Goal: Task Accomplishment & Management: Use online tool/utility

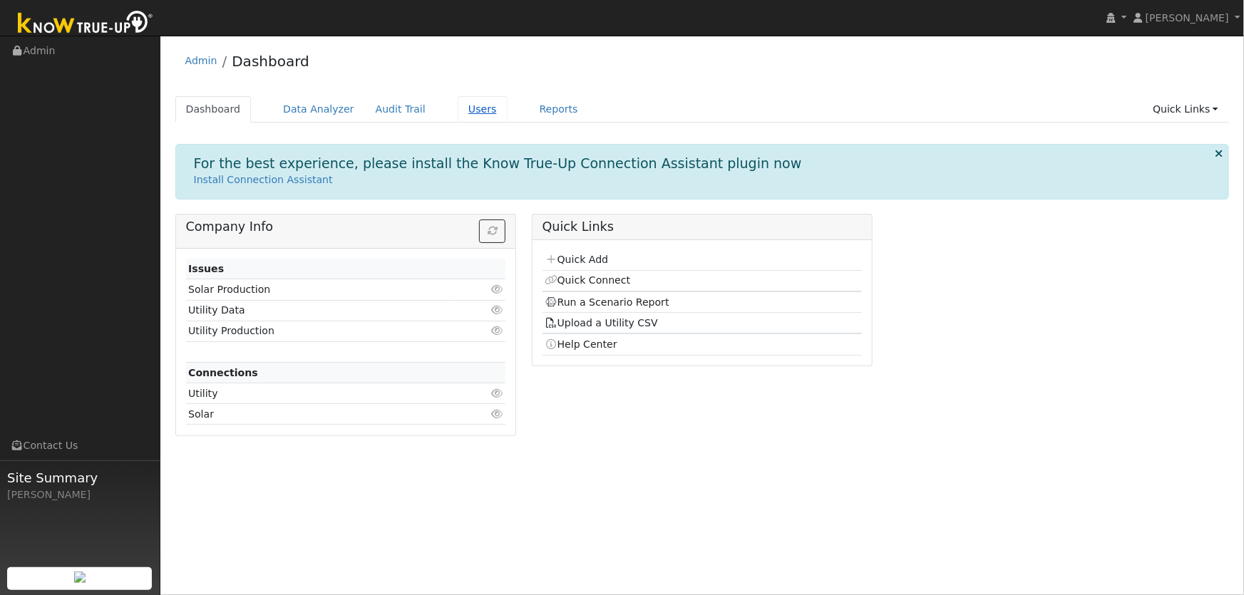
click at [458, 113] on link "Users" at bounding box center [483, 109] width 50 height 26
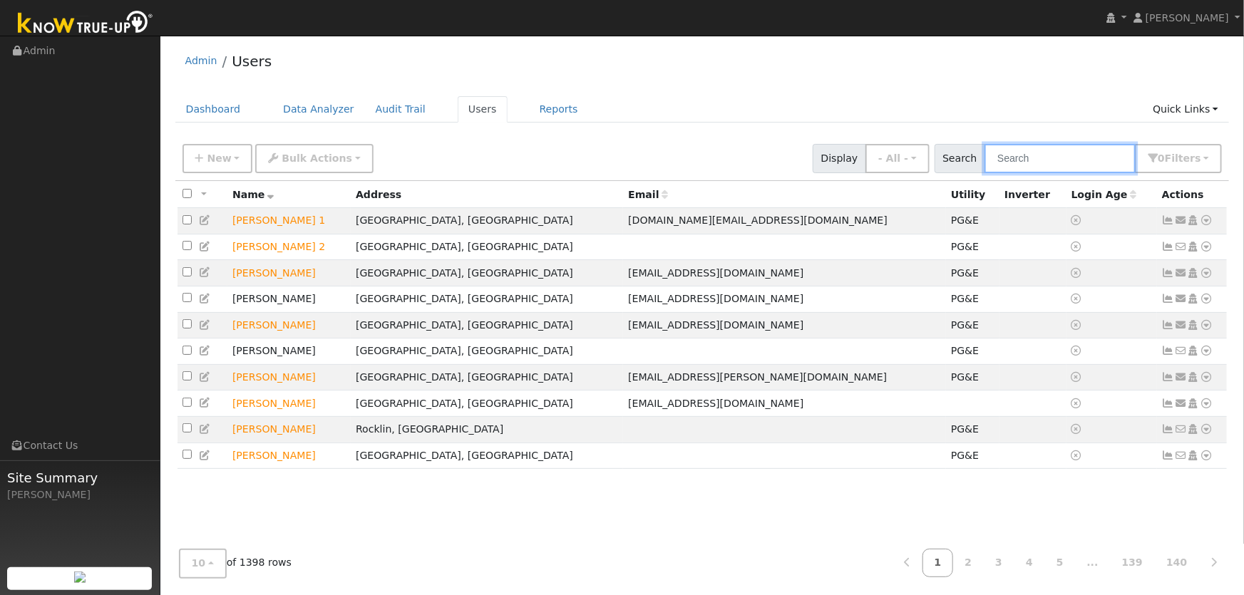
click at [1029, 156] on input "text" at bounding box center [1060, 158] width 151 height 29
type input "[PERSON_NAME]"
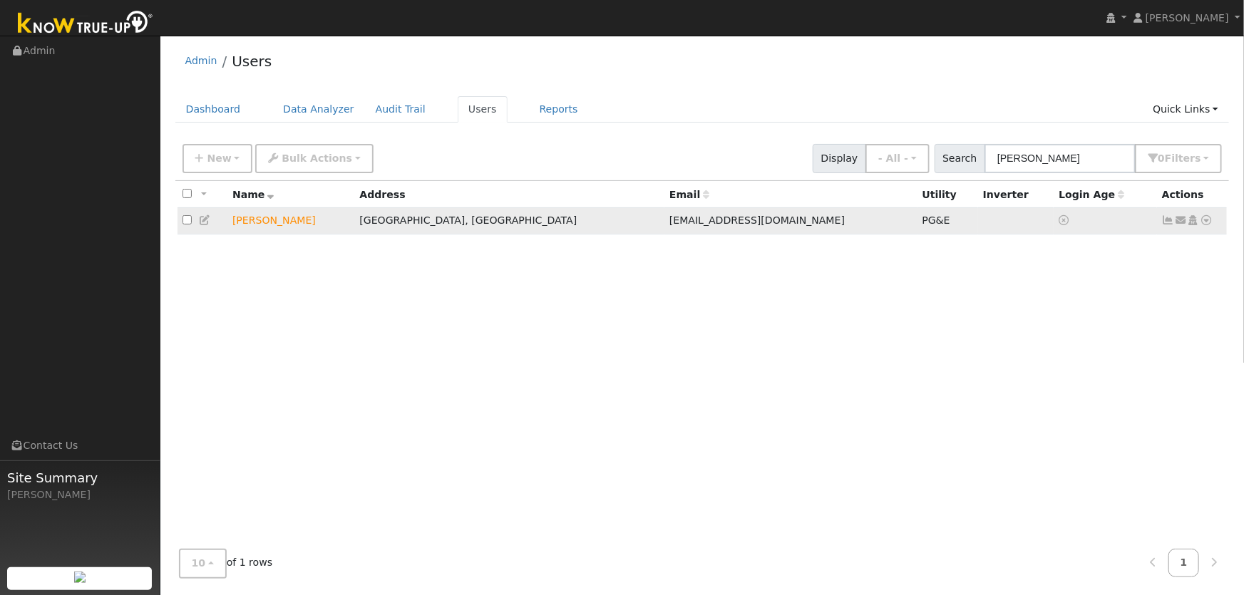
click at [1205, 220] on icon at bounding box center [1207, 220] width 13 height 10
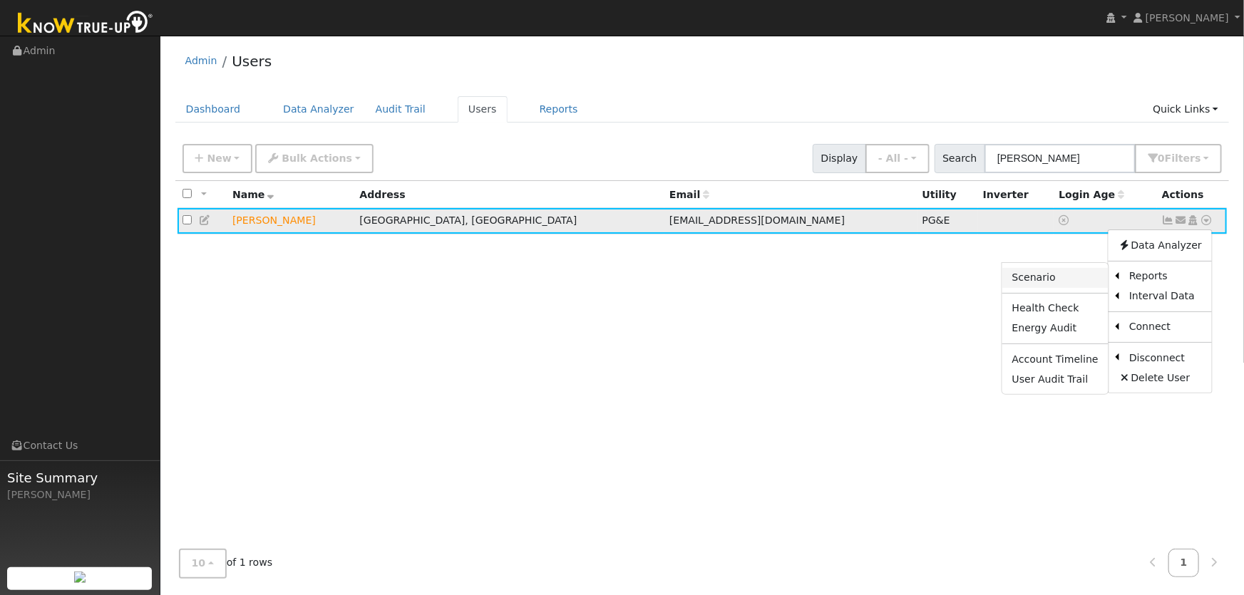
click at [1077, 284] on link "Scenario" at bounding box center [1056, 278] width 106 height 20
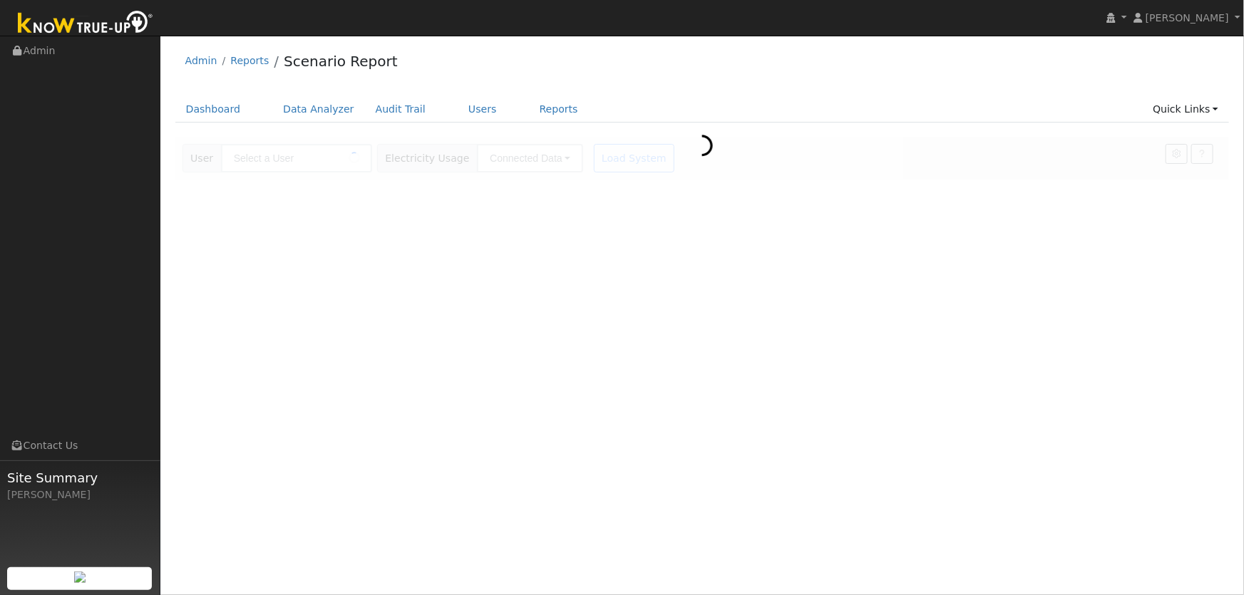
type input "[PERSON_NAME]"
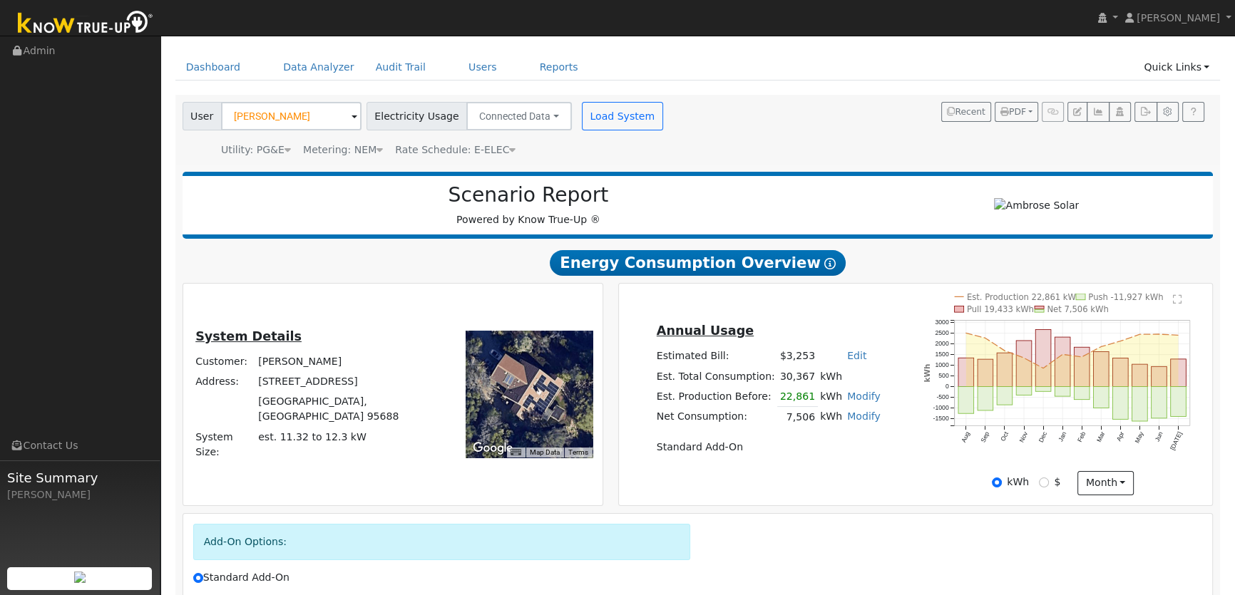
scroll to position [64, 0]
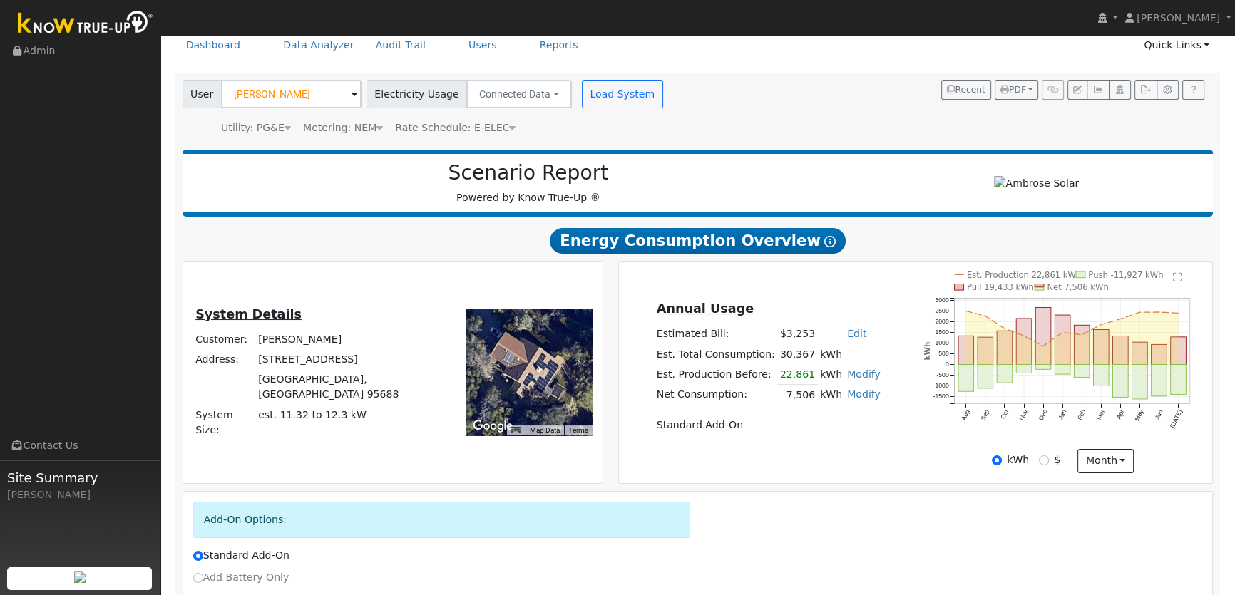
click at [854, 374] on link "Modify" at bounding box center [864, 374] width 34 height 11
type input "22861"
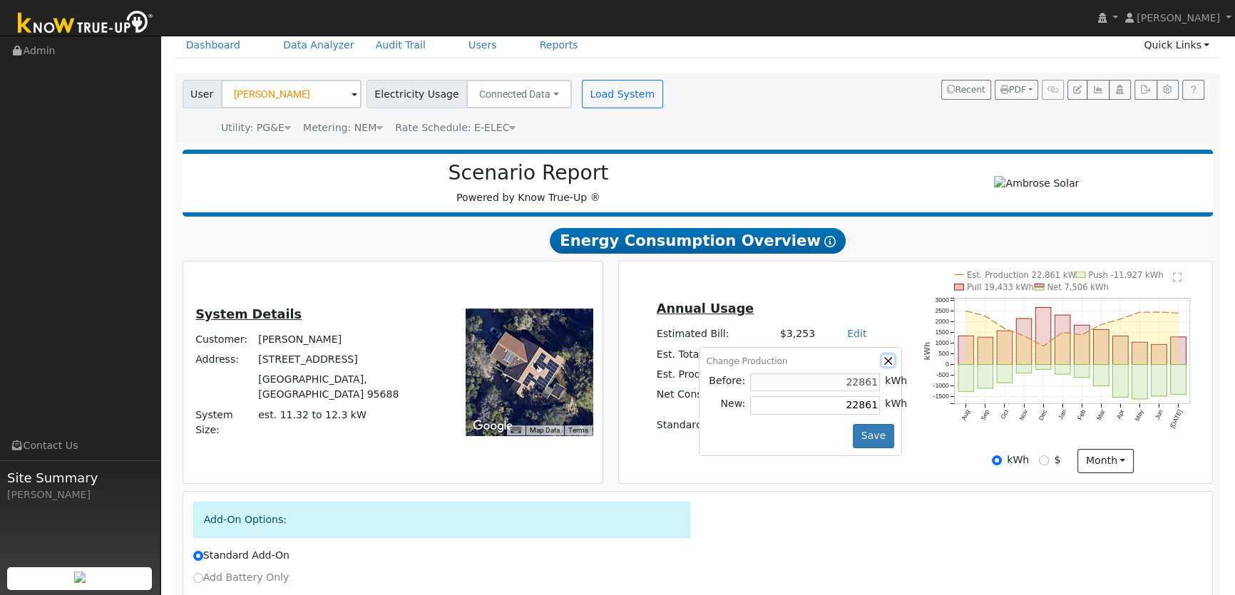
click at [882, 362] on button "button" at bounding box center [888, 361] width 12 height 12
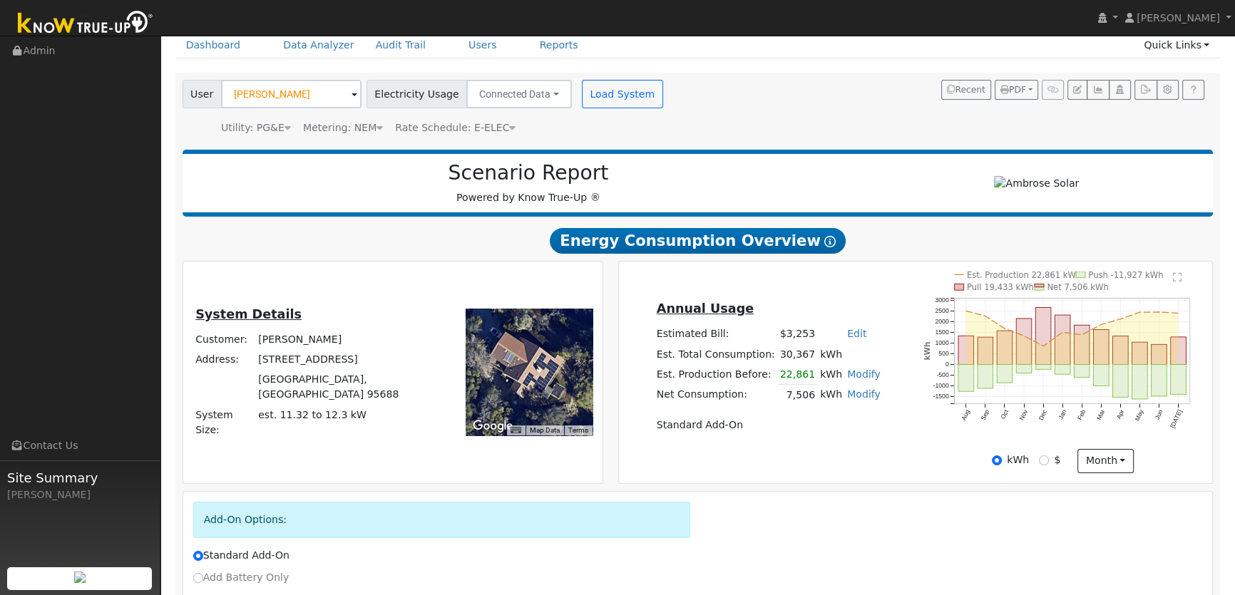
click at [858, 392] on link "Modify" at bounding box center [864, 394] width 34 height 11
click at [815, 445] on link "Remove Existing Solar System" at bounding box center [780, 449] width 173 height 20
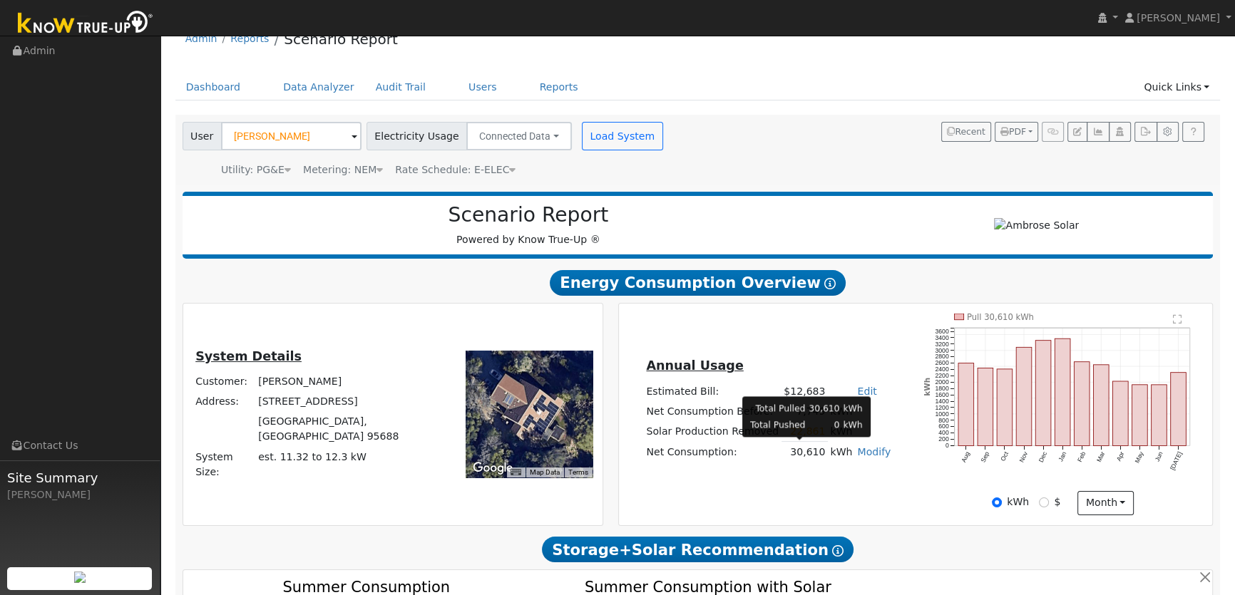
scroll to position [0, 0]
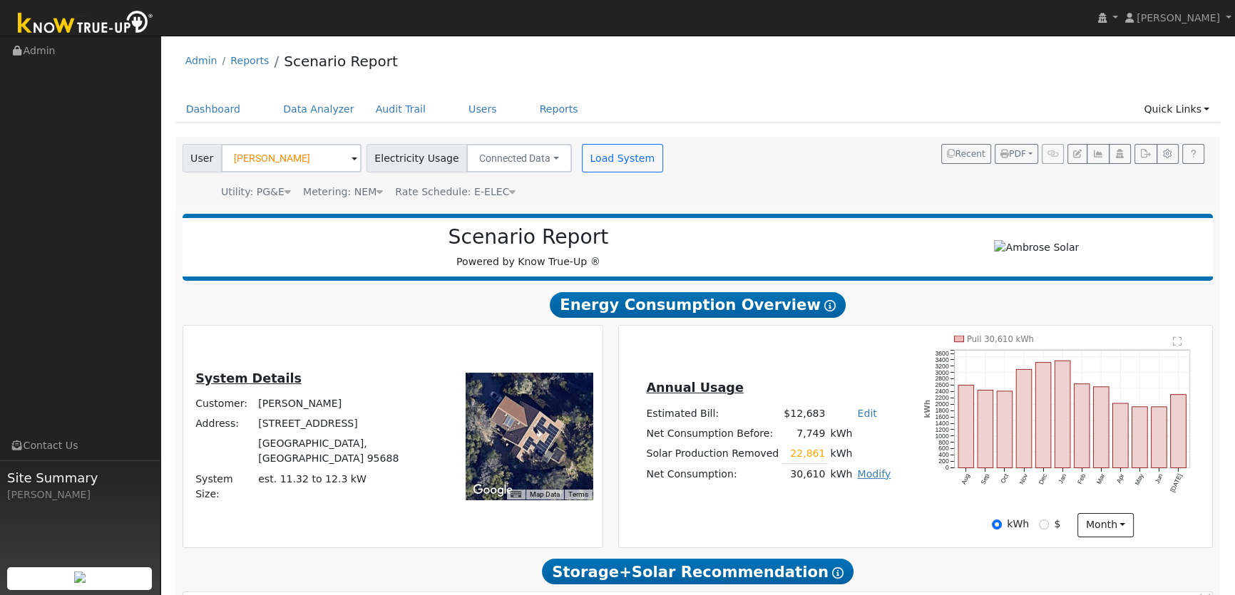
click at [859, 474] on link "Modify" at bounding box center [874, 474] width 34 height 11
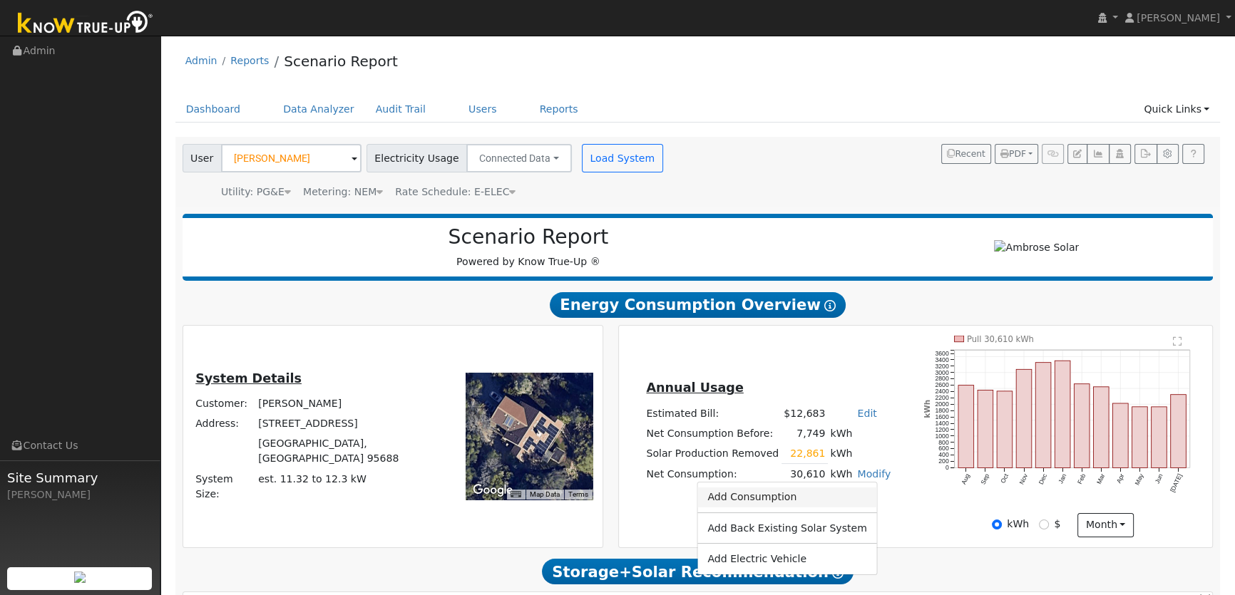
click at [792, 500] on link "Add Consumption" at bounding box center [787, 498] width 180 height 20
type input "30610"
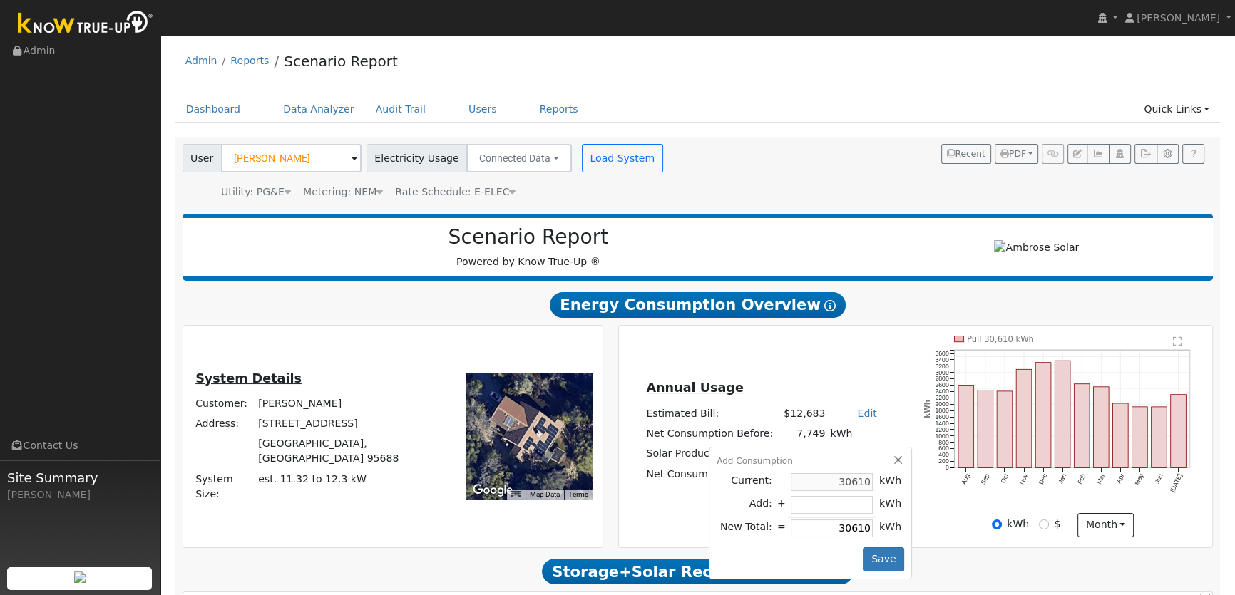
type input "-5"
type input "30605"
type input "-50"
type input "30560"
type input "-500"
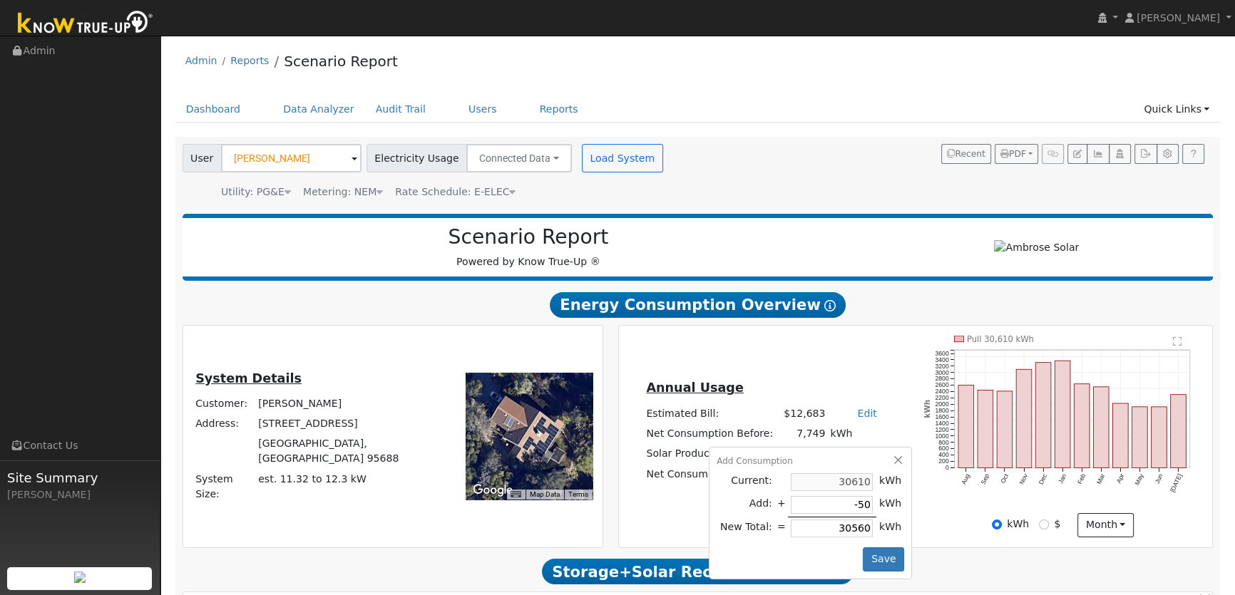
type input "30110"
type input "-5000"
type input "25610"
type input "-500"
type input "30110"
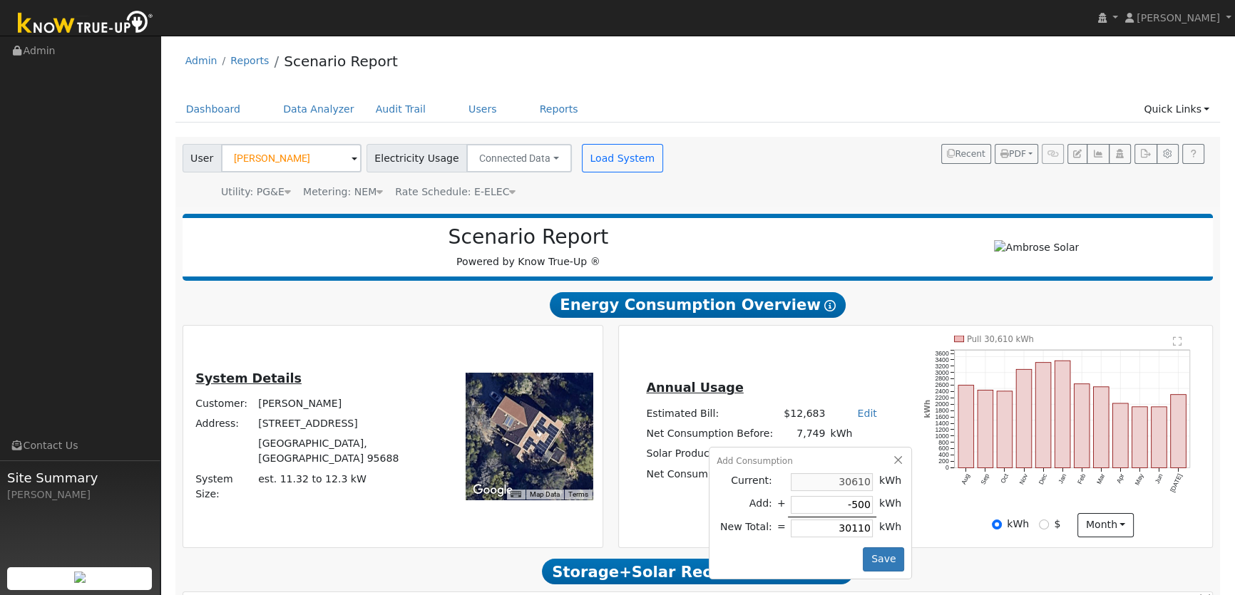
type input "-50"
type input "30560"
type input "-5"
type input "30605"
type input "30610"
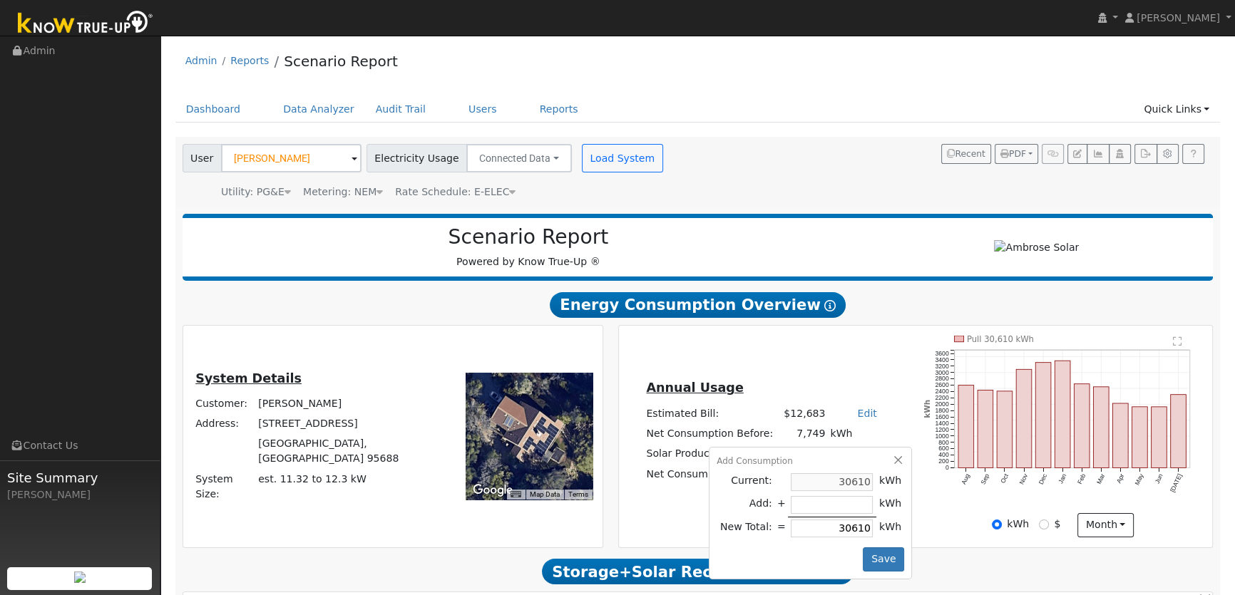
type input "-5"
type input "30605"
type input "-55"
type input "30555"
type input "-558"
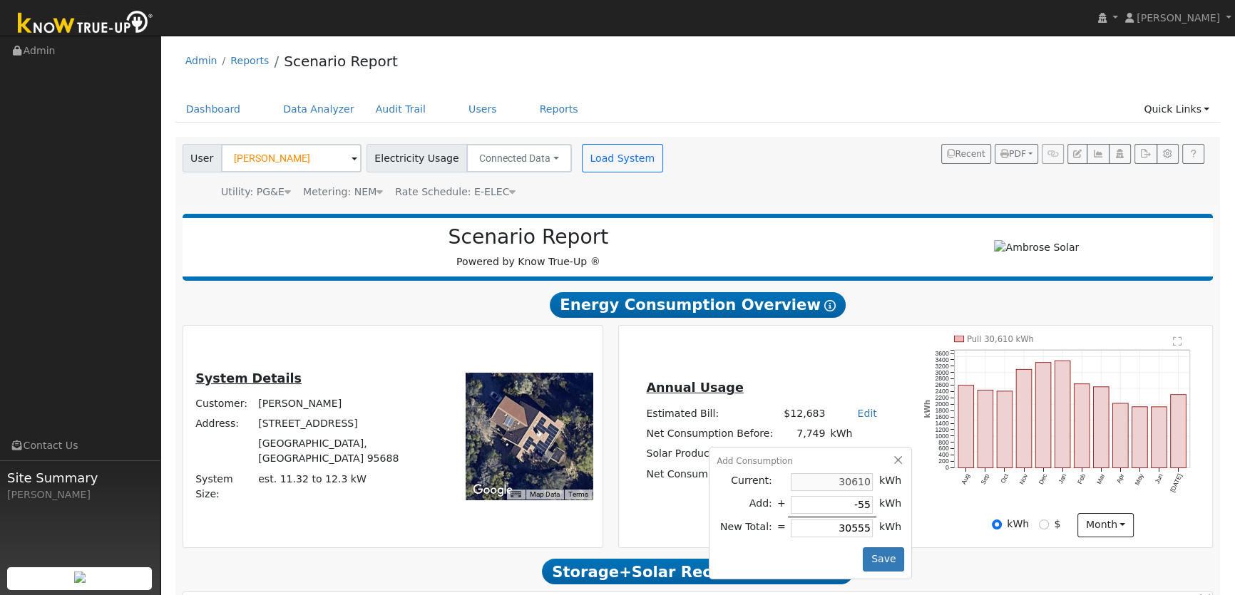
type input "30052"
type input "-5584"
type input "25026"
type input "-5584"
click at [870, 559] on button "Save" at bounding box center [883, 560] width 41 height 24
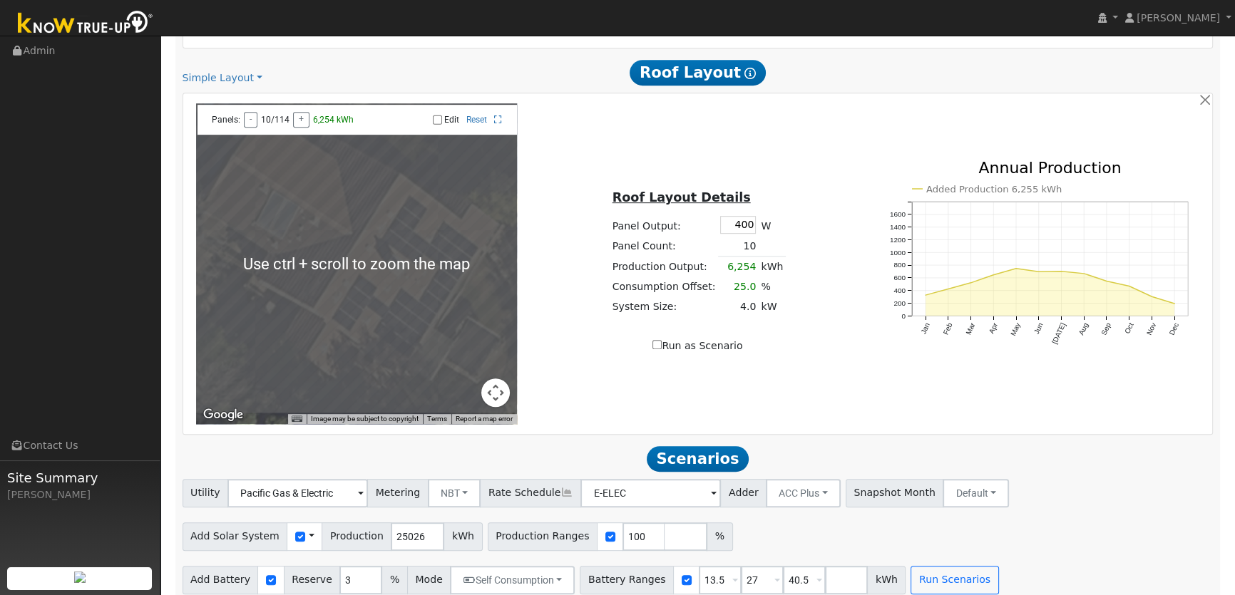
scroll to position [820, 0]
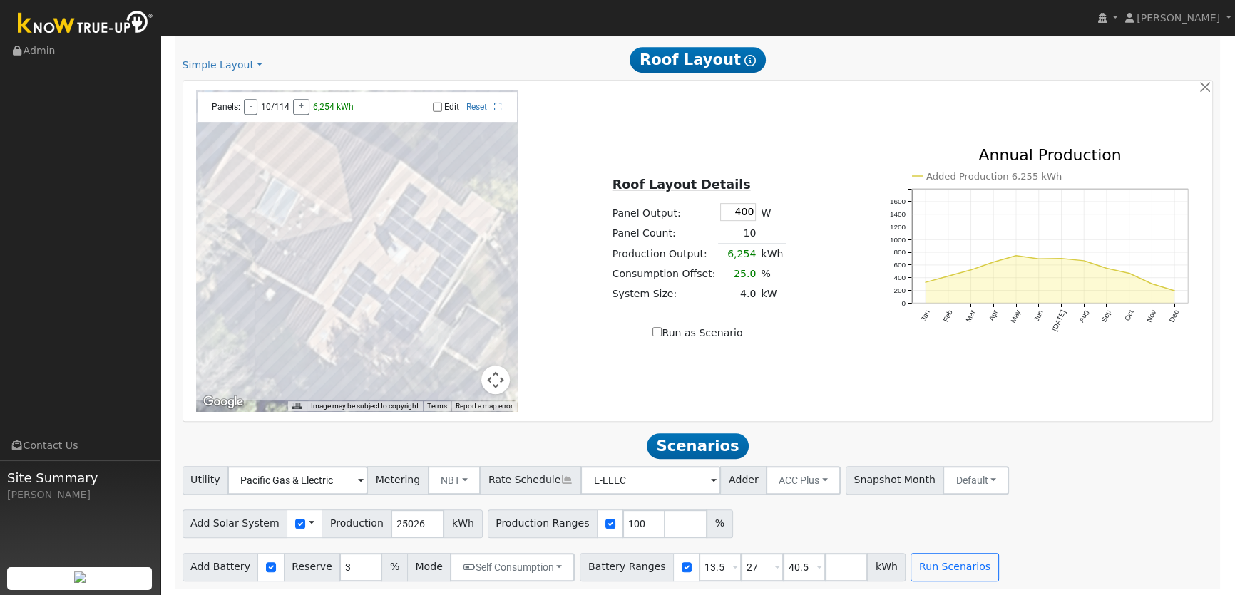
click at [541, 435] on h2 "Scenarios Scenario" at bounding box center [698, 446] width 1031 height 26
click at [309, 525] on span at bounding box center [312, 523] width 6 height 15
click at [317, 551] on link "Use CSV Data" at bounding box center [347, 549] width 99 height 20
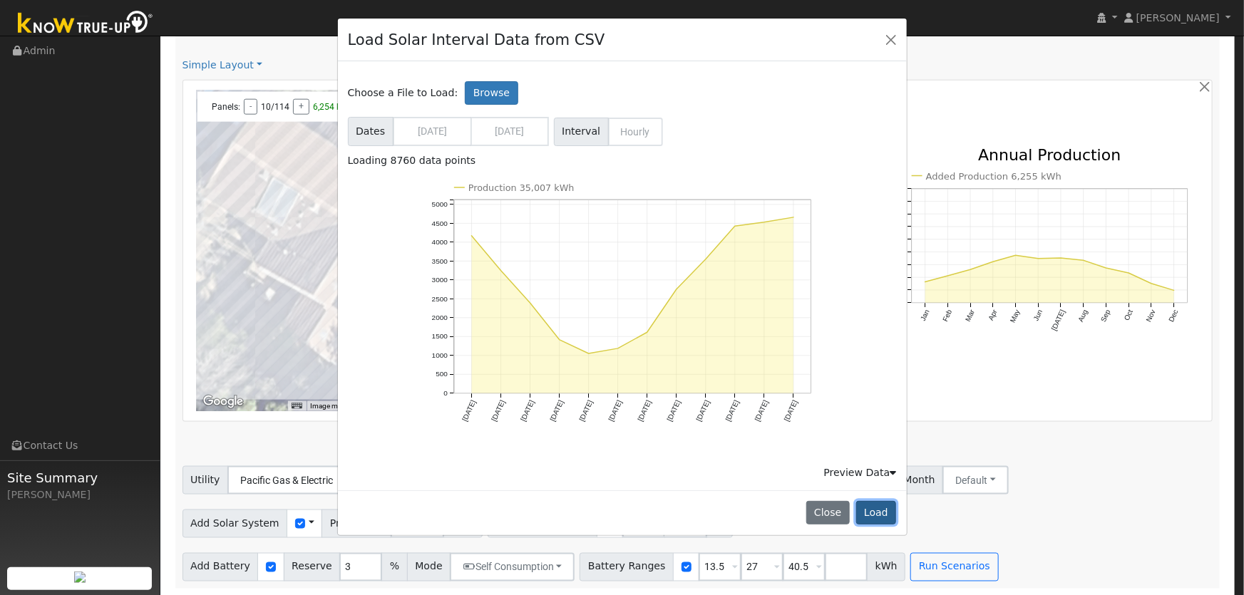
click at [882, 521] on button "Load" at bounding box center [877, 513] width 41 height 24
type input "35007"
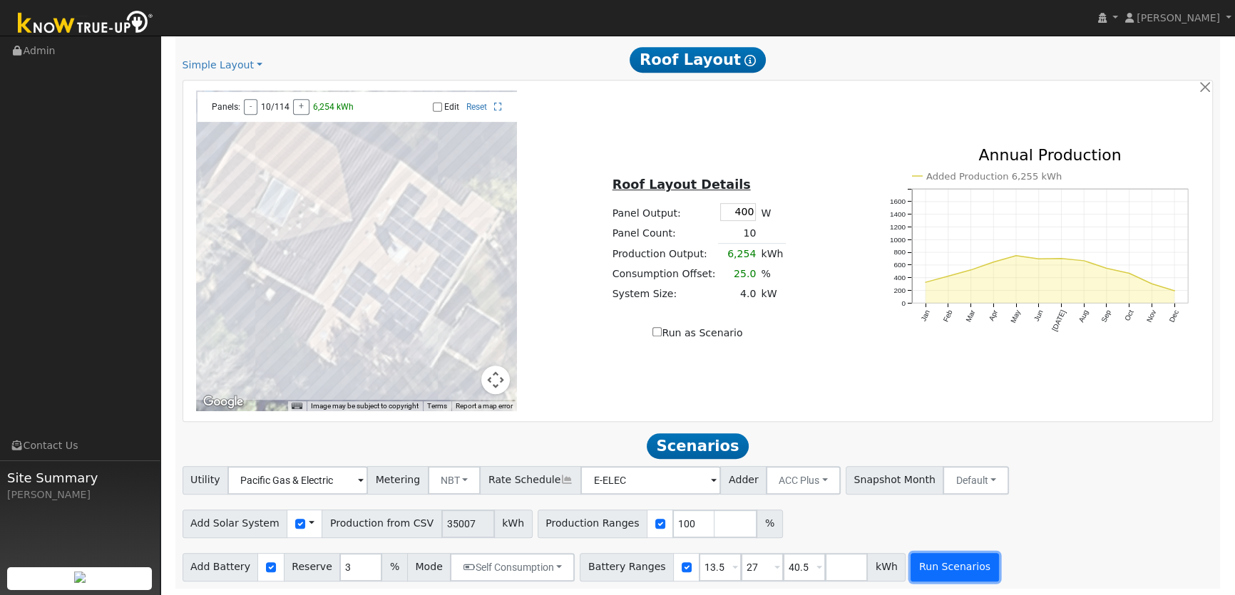
click at [916, 565] on button "Run Scenarios" at bounding box center [955, 567] width 88 height 29
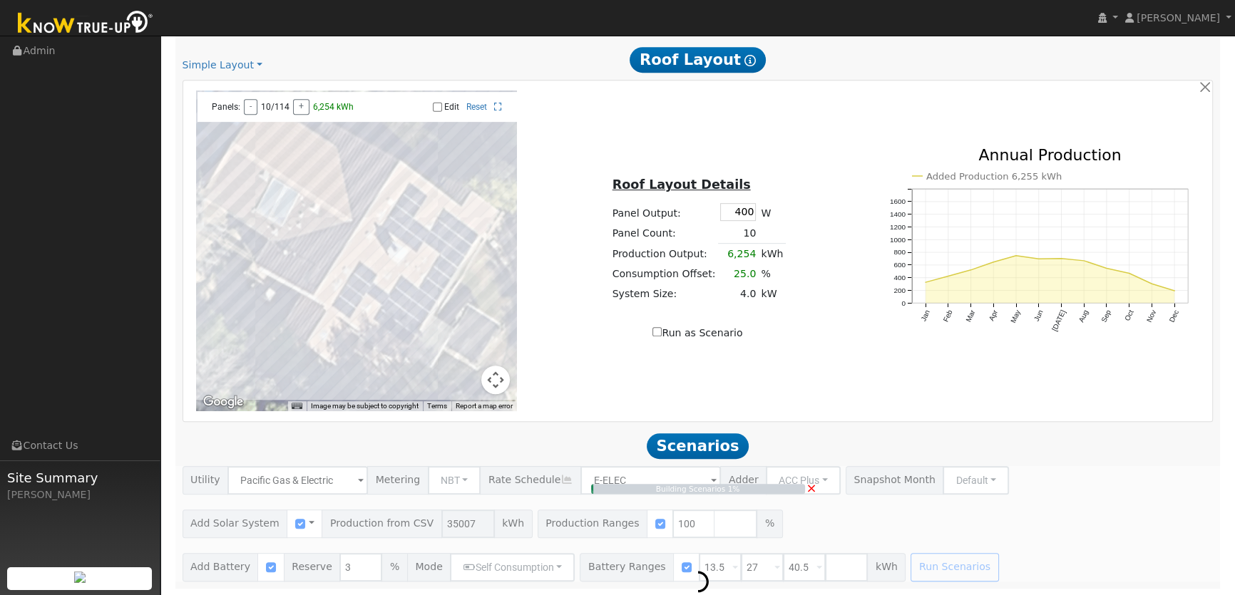
type input "23.3"
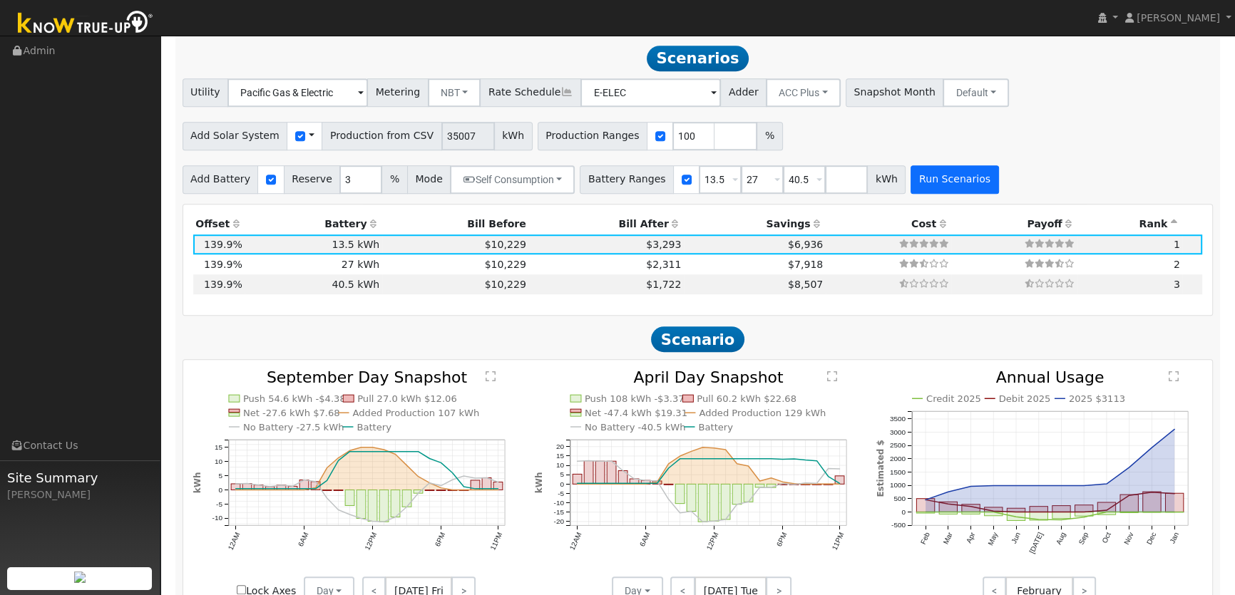
scroll to position [1210, 0]
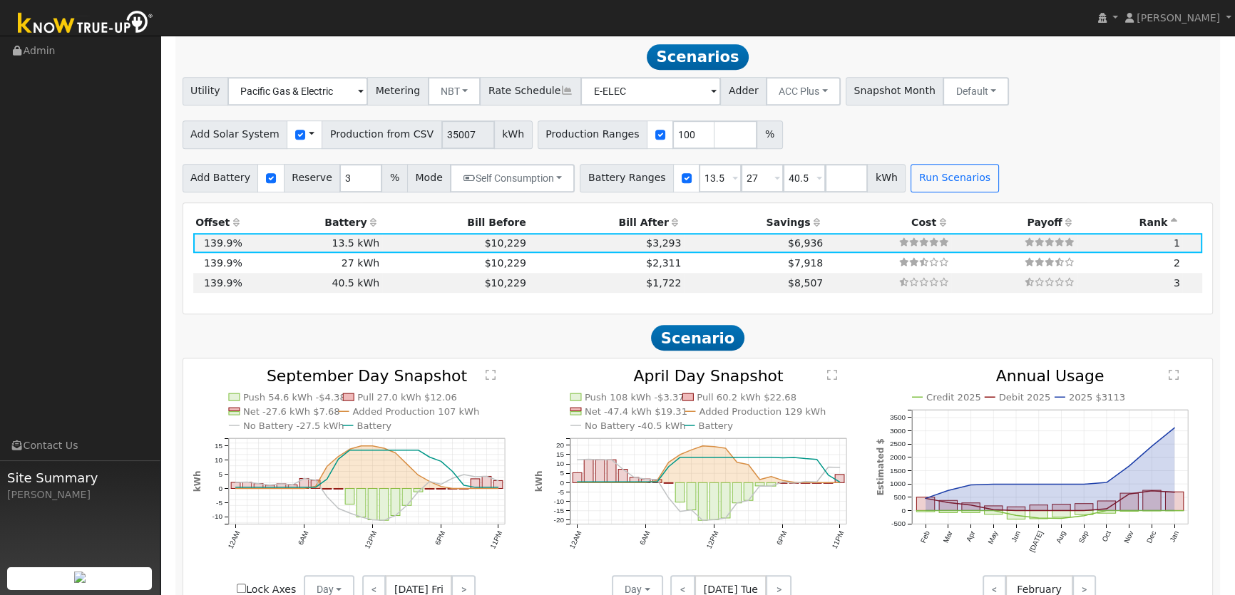
click at [669, 223] on icon at bounding box center [675, 223] width 13 height 10
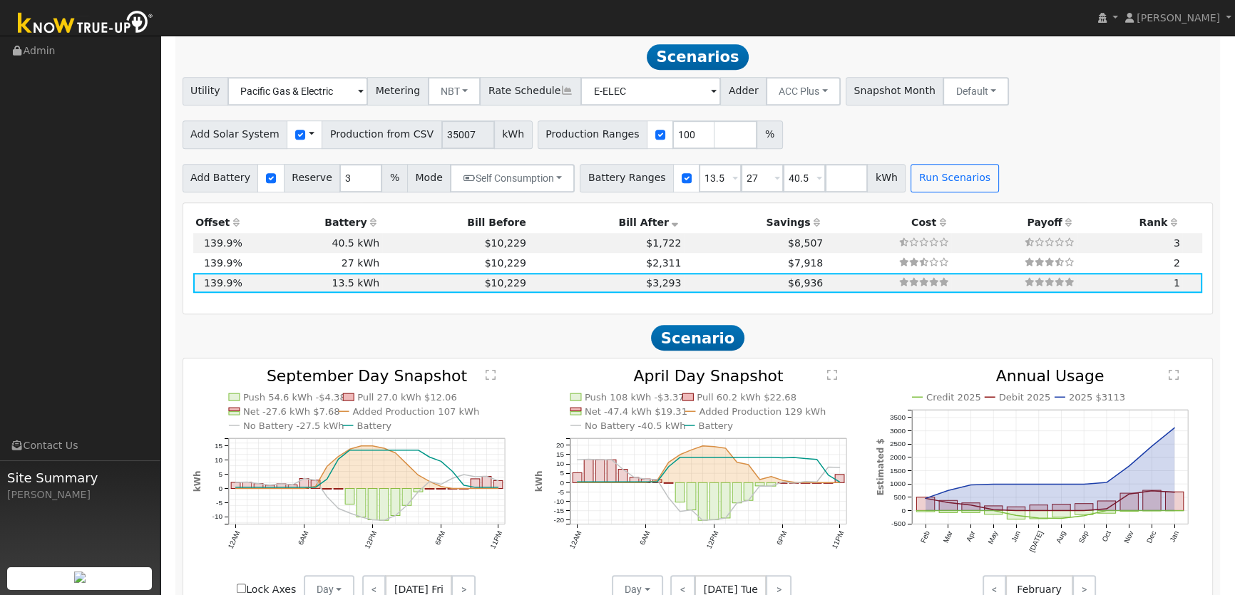
click at [669, 227] on icon at bounding box center [675, 223] width 13 height 10
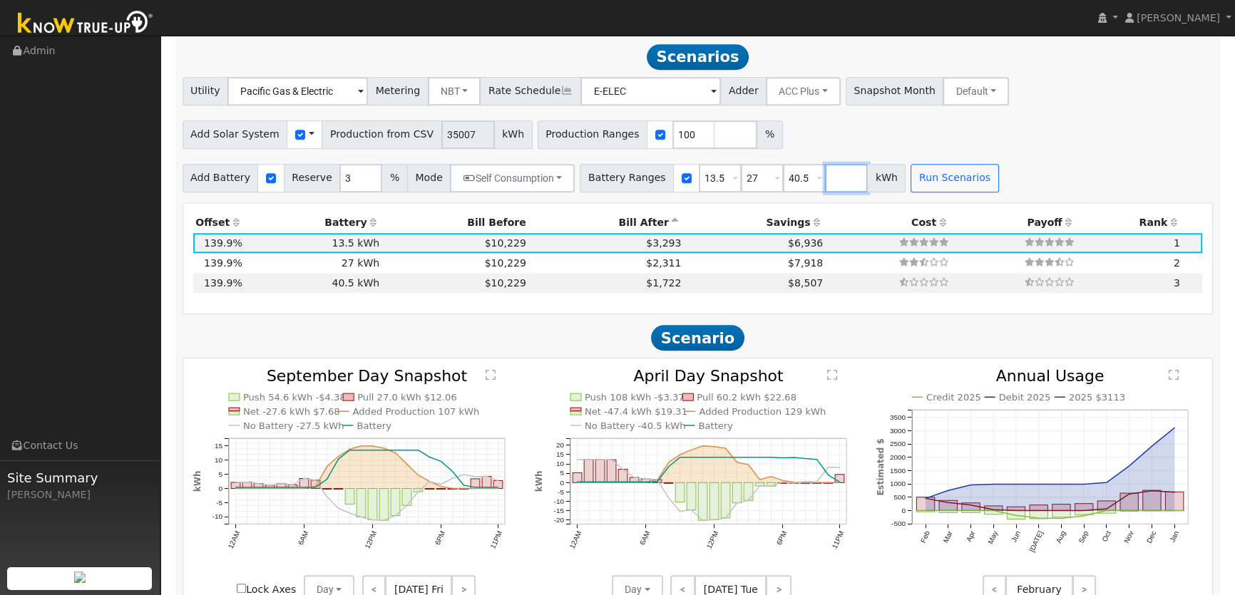
click at [825, 185] on input "number" at bounding box center [846, 178] width 43 height 29
type input "54"
click at [968, 182] on button "Run Scenarios" at bounding box center [997, 178] width 88 height 29
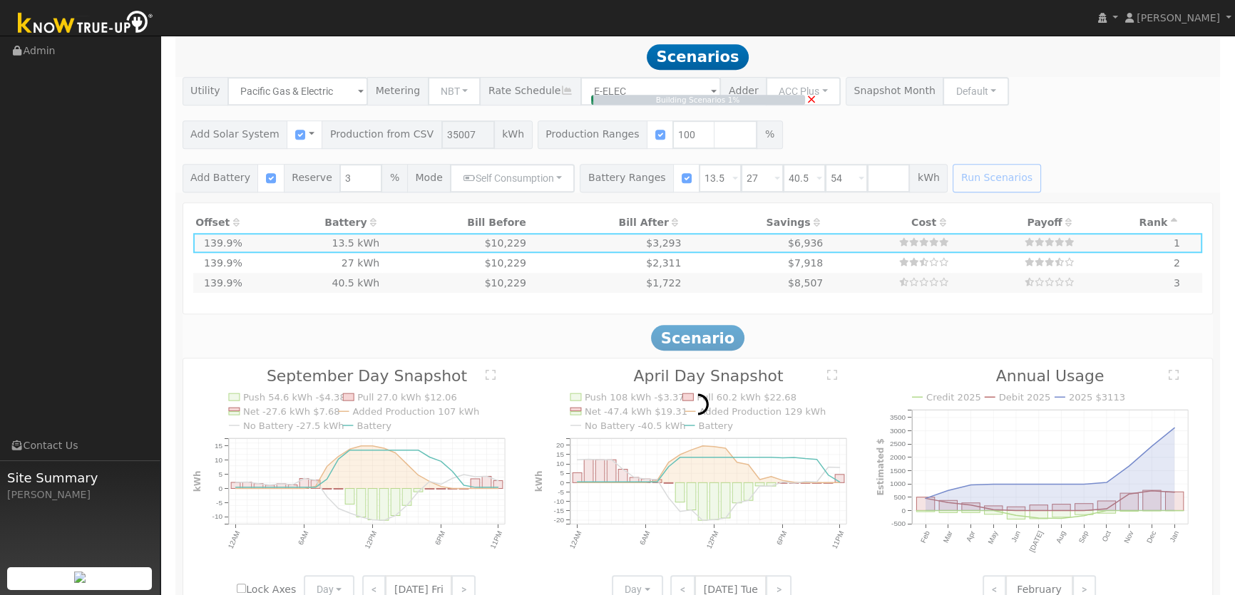
type input "$32,400"
type input "$34,225"
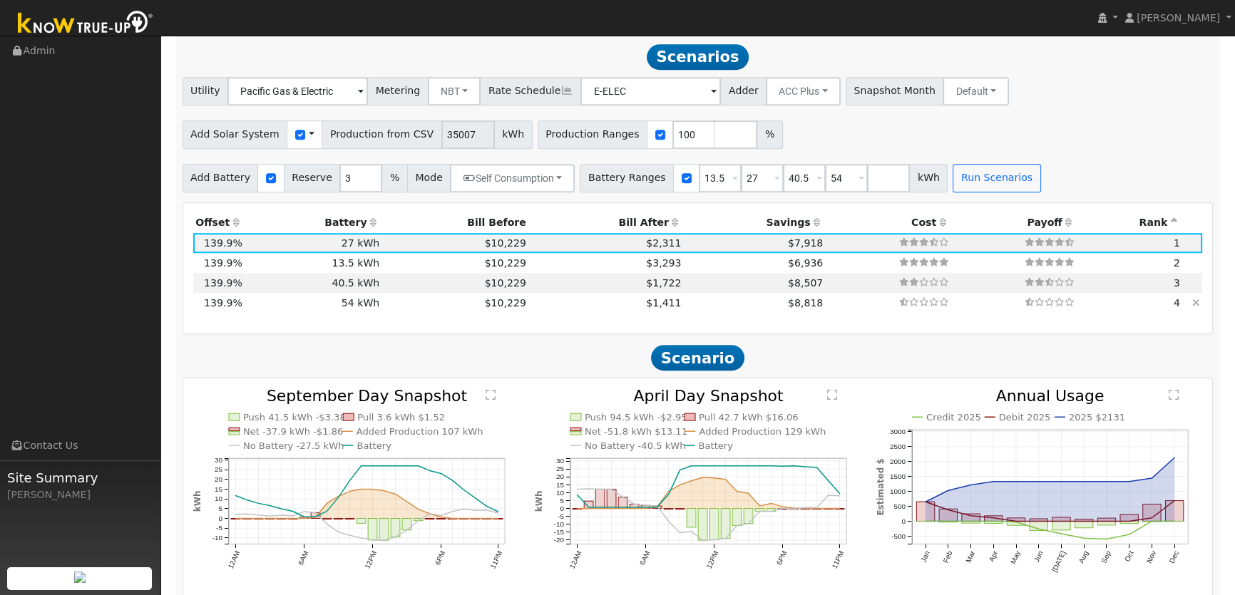
click at [568, 306] on td "$1,411" at bounding box center [605, 303] width 155 height 20
type input "$64,800"
type input "$43,945"
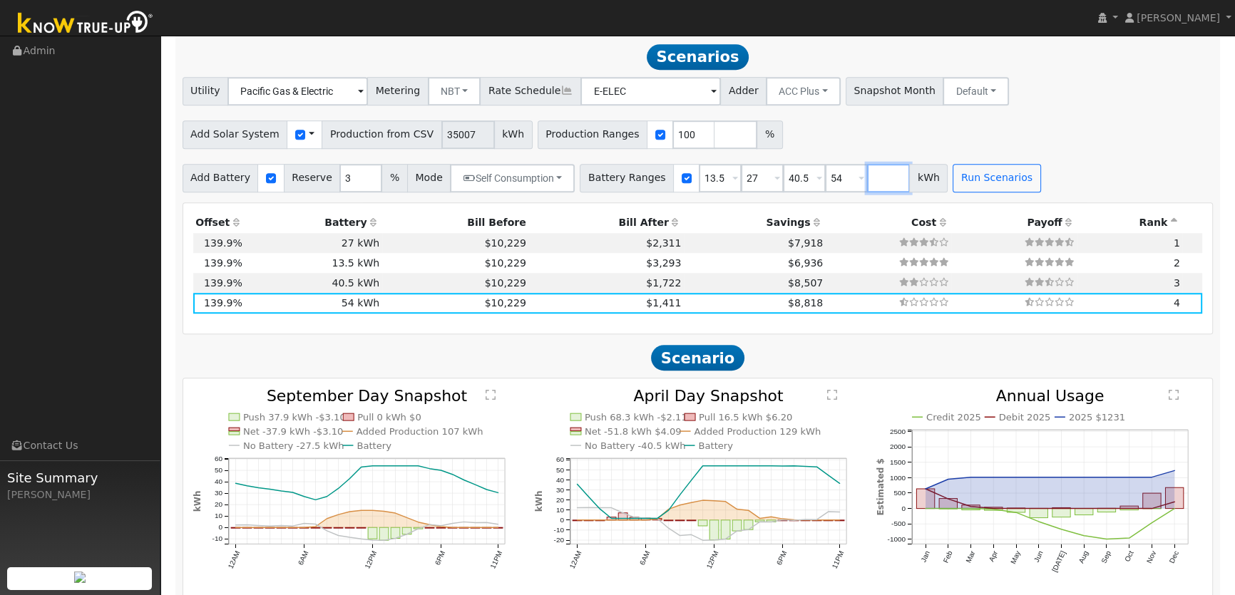
click at [867, 175] on input "number" at bounding box center [888, 178] width 43 height 29
type input "67.5"
click at [963, 186] on button "Run Scenarios" at bounding box center [997, 178] width 88 height 29
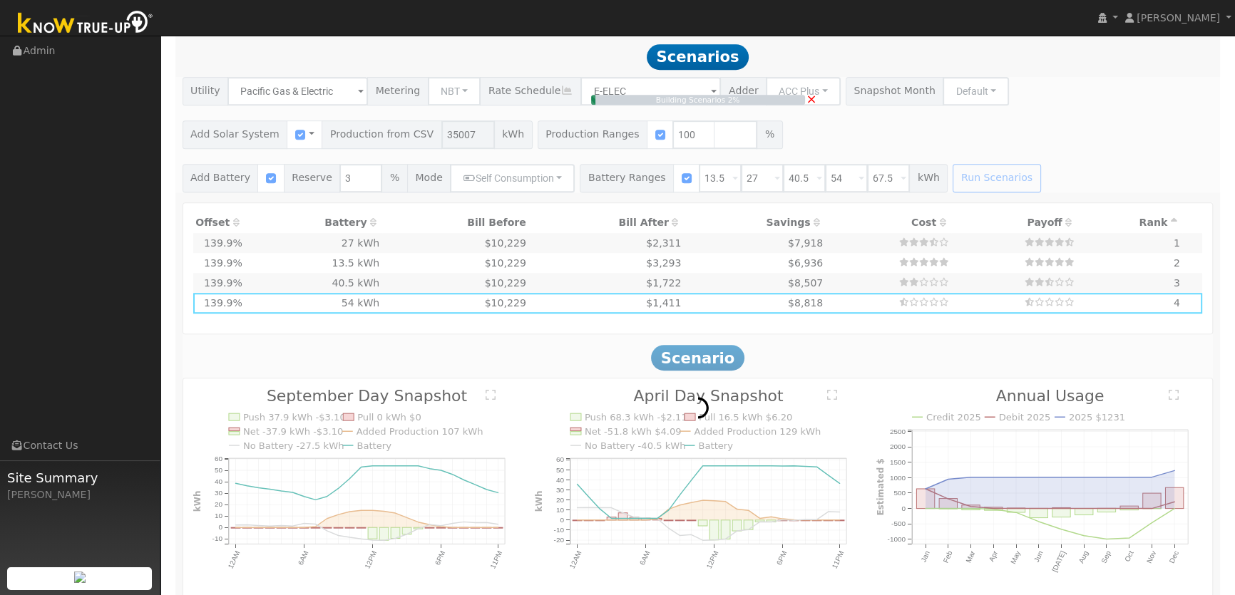
type input "$32,400"
type input "$34,225"
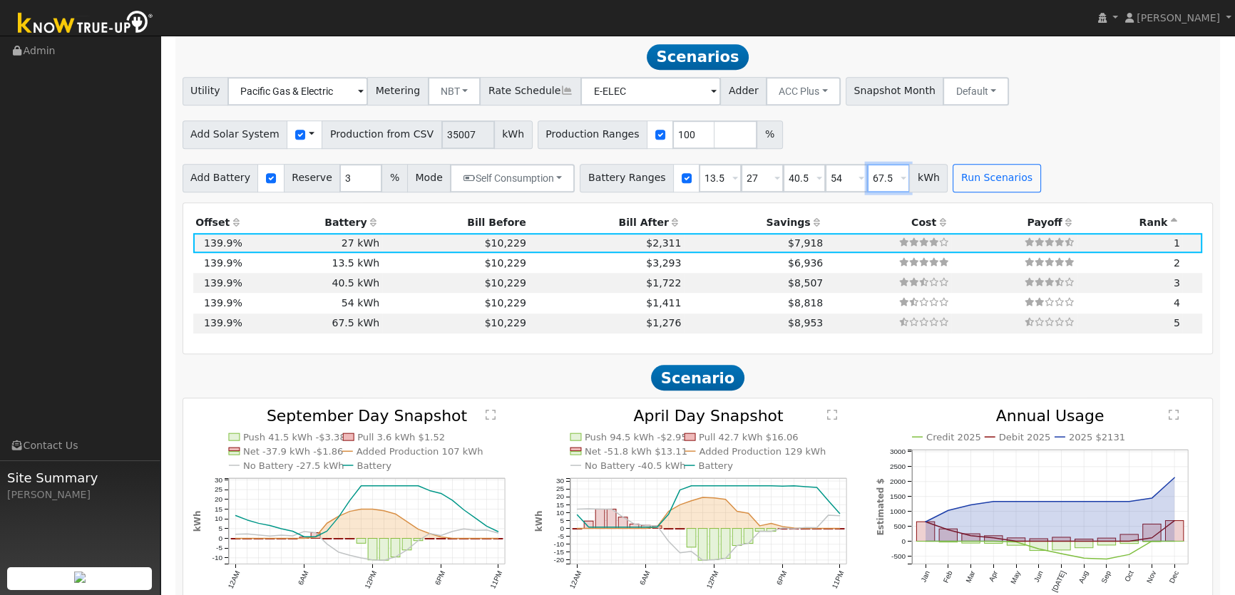
click at [869, 178] on input "67.5" at bounding box center [888, 178] width 43 height 29
drag, startPoint x: 869, startPoint y: 178, endPoint x: 794, endPoint y: 175, distance: 74.2
click at [803, 176] on div "Battery Ranges 13.5 Overrides Reserve % Mode None None Self Consumption Peak Sa…" at bounding box center [764, 178] width 368 height 29
type input "81"
drag, startPoint x: 820, startPoint y: 176, endPoint x: 702, endPoint y: 158, distance: 119.8
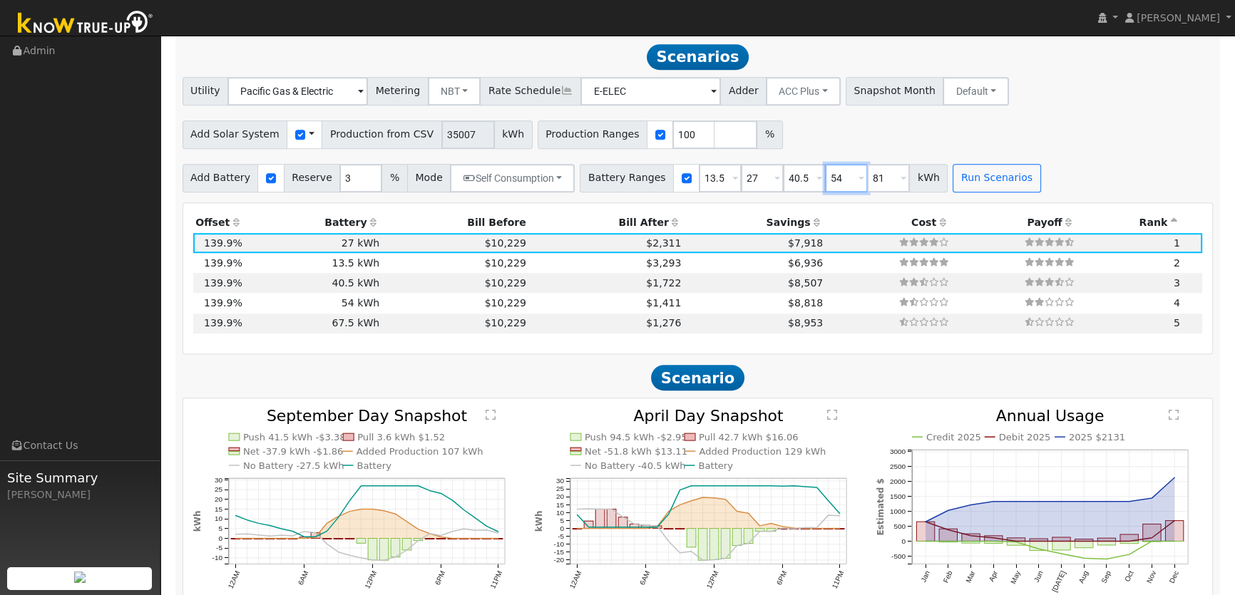
click at [714, 159] on div "Add Battery Reserve 3 % Mode Self Consumption Self Consumption Peak Savings ACC…" at bounding box center [698, 176] width 1036 height 34
type input "81"
drag, startPoint x: 862, startPoint y: 174, endPoint x: 825, endPoint y: 179, distance: 37.4
click at [834, 175] on div "Battery Ranges 13.5 Overrides Reserve % Mode None None Self Consumption Peak Sa…" at bounding box center [764, 178] width 368 height 29
type input "94.5"
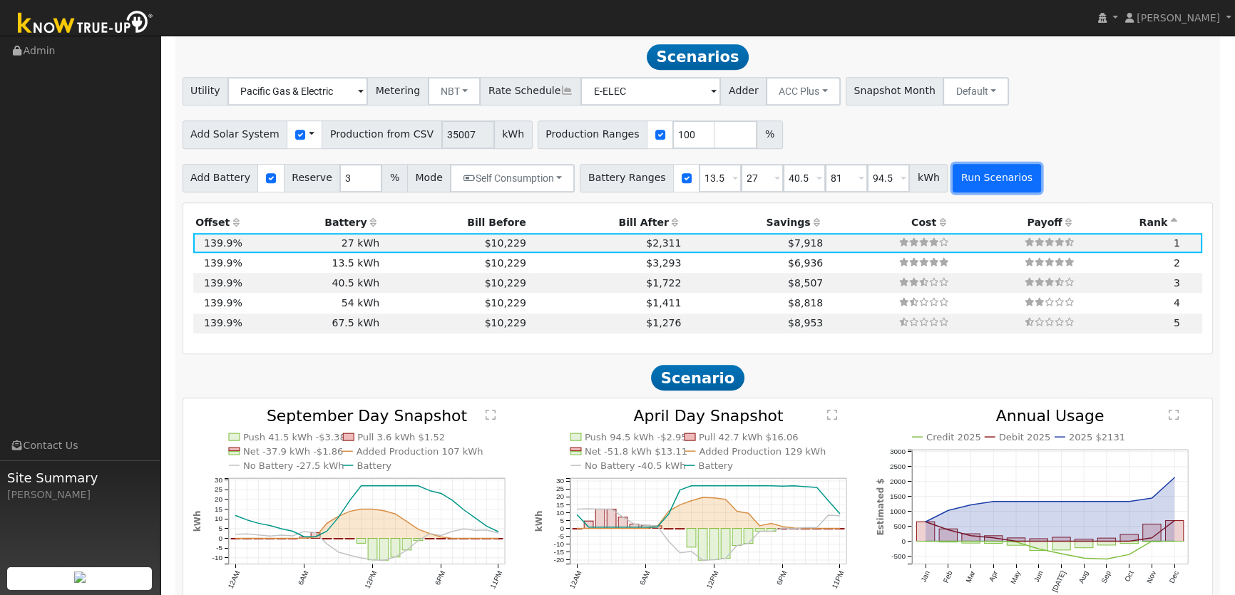
click at [978, 185] on button "Run Scenarios" at bounding box center [997, 178] width 88 height 29
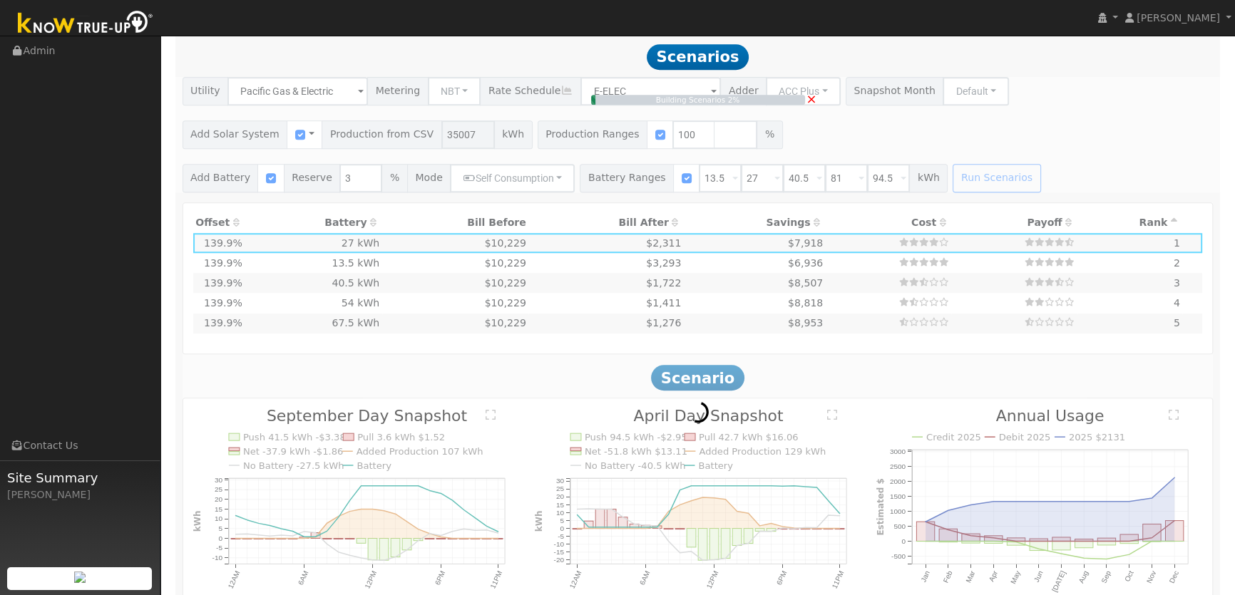
type input "$48,600"
type input "$39,085"
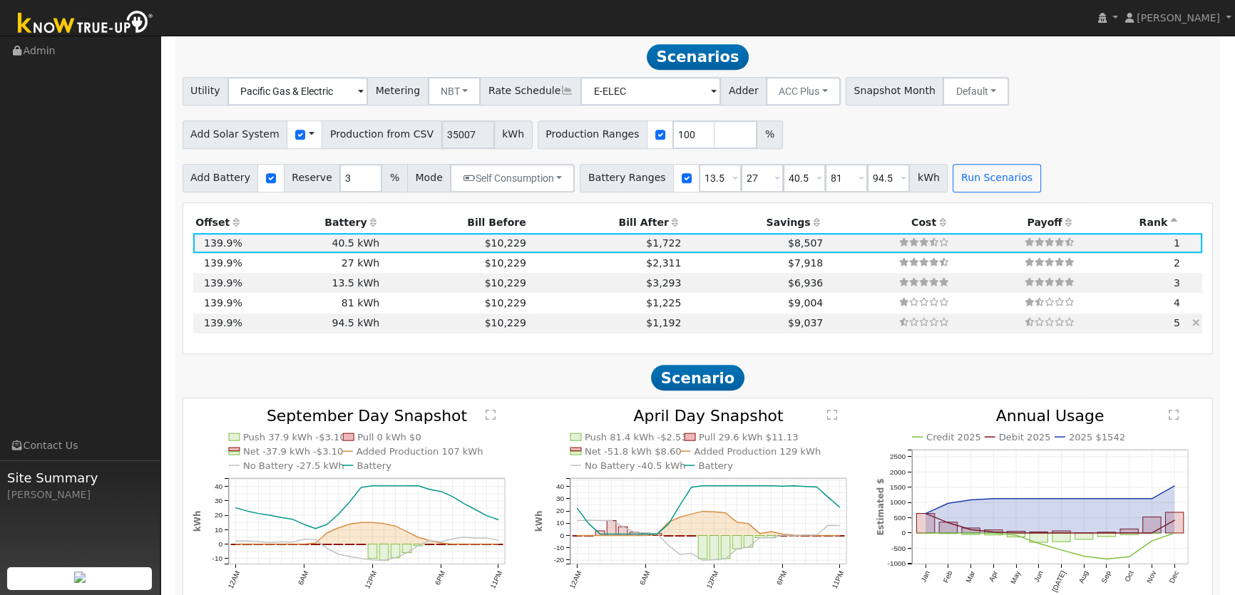
click at [382, 327] on td "$10,229" at bounding box center [455, 324] width 147 height 20
type input "$113,400"
type input "$58,525"
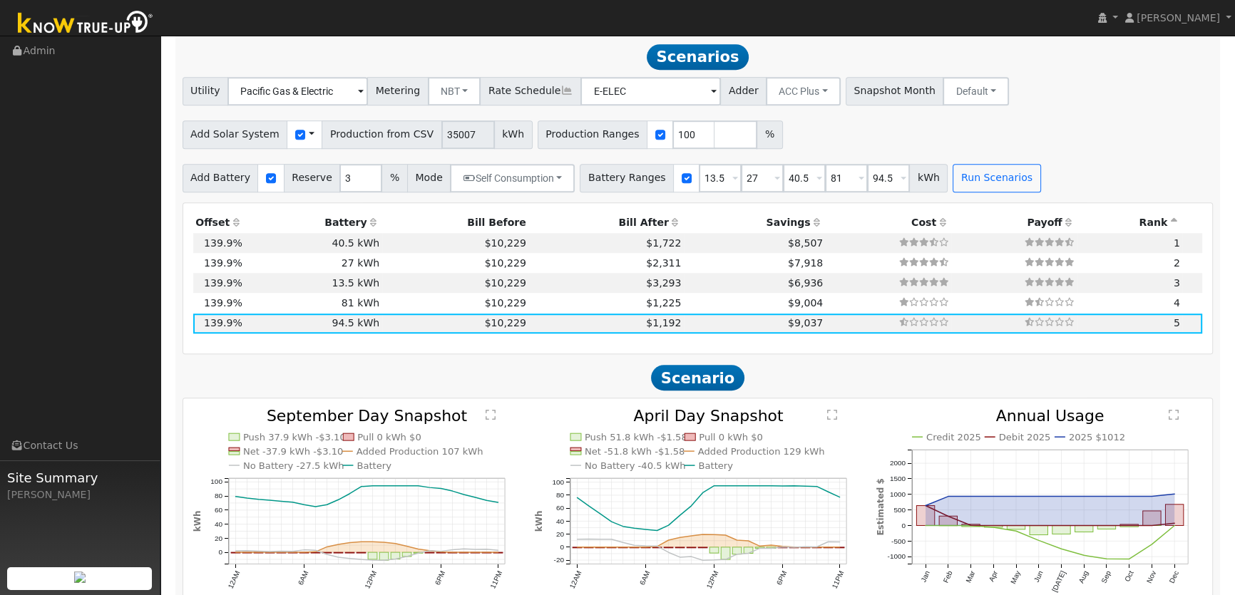
click at [669, 220] on icon at bounding box center [675, 223] width 13 height 10
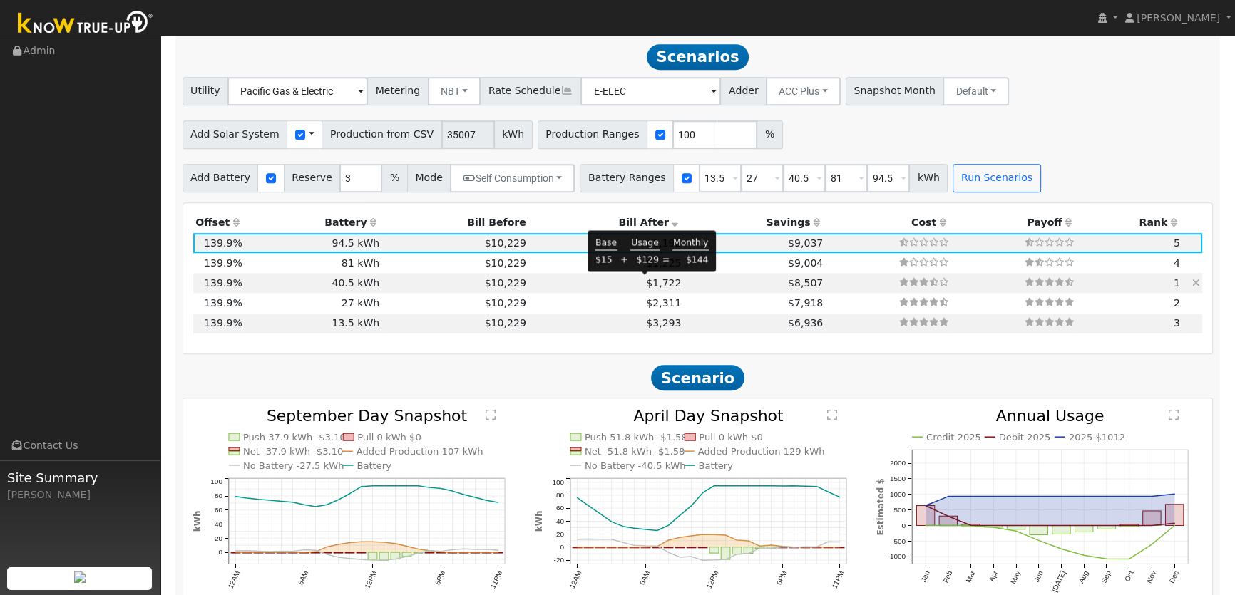
click at [646, 280] on span "$1,722" at bounding box center [663, 282] width 35 height 11
type input "$48,600"
type input "$39,085"
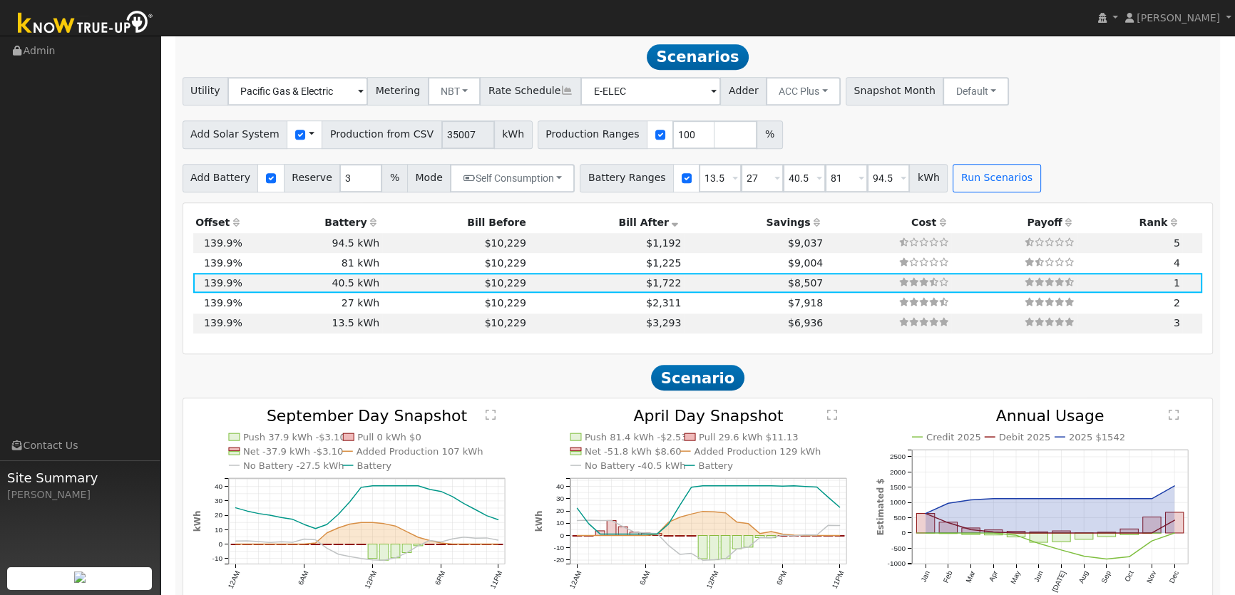
click at [669, 225] on icon at bounding box center [675, 223] width 13 height 10
drag, startPoint x: 702, startPoint y: 183, endPoint x: 647, endPoint y: 170, distance: 56.9
click at [652, 171] on div "Battery Ranges 13.5 Overrides Reserve % Mode None None Self Consumption Peak Sa…" at bounding box center [764, 178] width 368 height 29
type input "27"
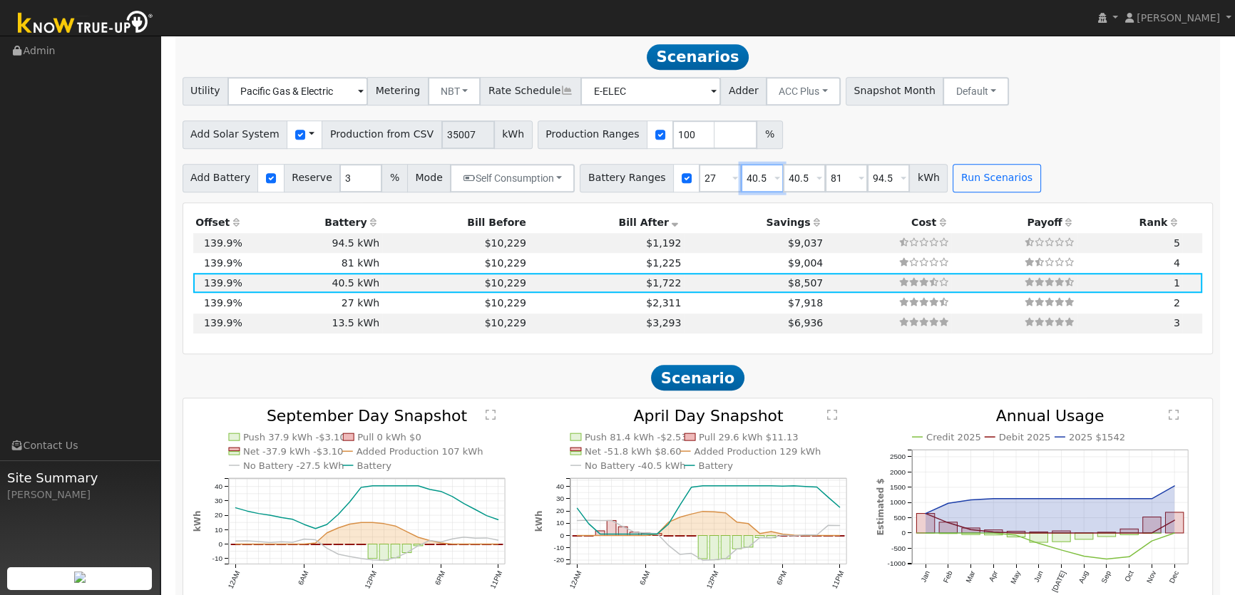
drag, startPoint x: 729, startPoint y: 180, endPoint x: 684, endPoint y: 173, distance: 45.6
click at [684, 173] on div "Battery Ranges 27 Overrides Reserve % Mode None None Self Consumption Peak Savi…" at bounding box center [764, 178] width 368 height 29
drag, startPoint x: 741, startPoint y: 178, endPoint x: 673, endPoint y: 164, distance: 69.8
click at [677, 165] on div "Battery Ranges 27 Overrides Reserve % Mode None None Self Consumption Peak Savi…" at bounding box center [764, 178] width 368 height 29
type input "40.5"
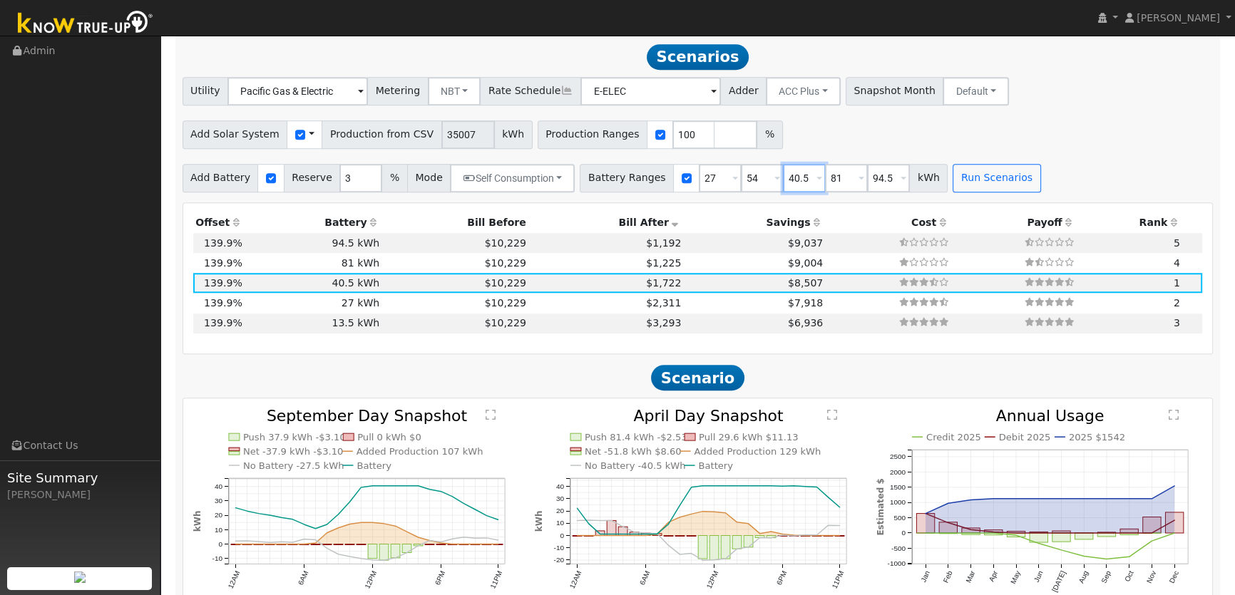
type input "54"
drag, startPoint x: 787, startPoint y: 180, endPoint x: 721, endPoint y: 175, distance: 66.6
click at [722, 175] on div "Battery Ranges 27 Overrides Reserve % Mode None None Self Consumption Peak Savi…" at bounding box center [764, 178] width 368 height 29
drag, startPoint x: 702, startPoint y: 175, endPoint x: 599, endPoint y: 173, distance: 103.4
click at [610, 176] on div "Battery Ranges 27 Overrides Reserve % Mode None None Self Consumption Peak Savi…" at bounding box center [764, 178] width 368 height 29
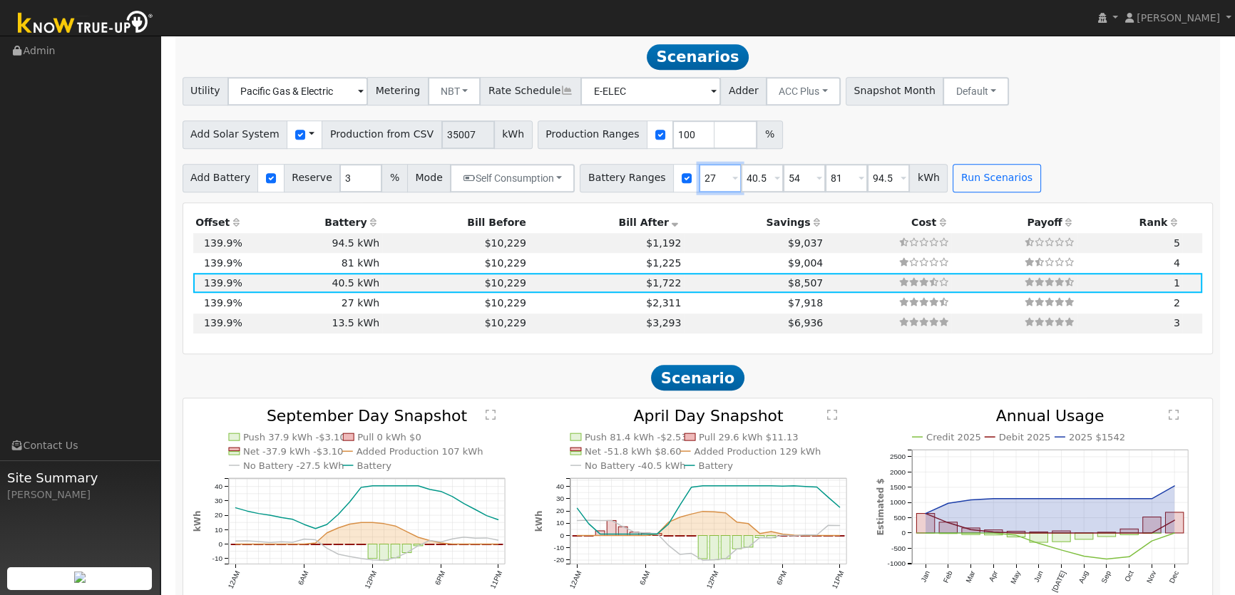
type input "40.5"
type input "54"
type input "81"
type input "94.5"
type input "40.5"
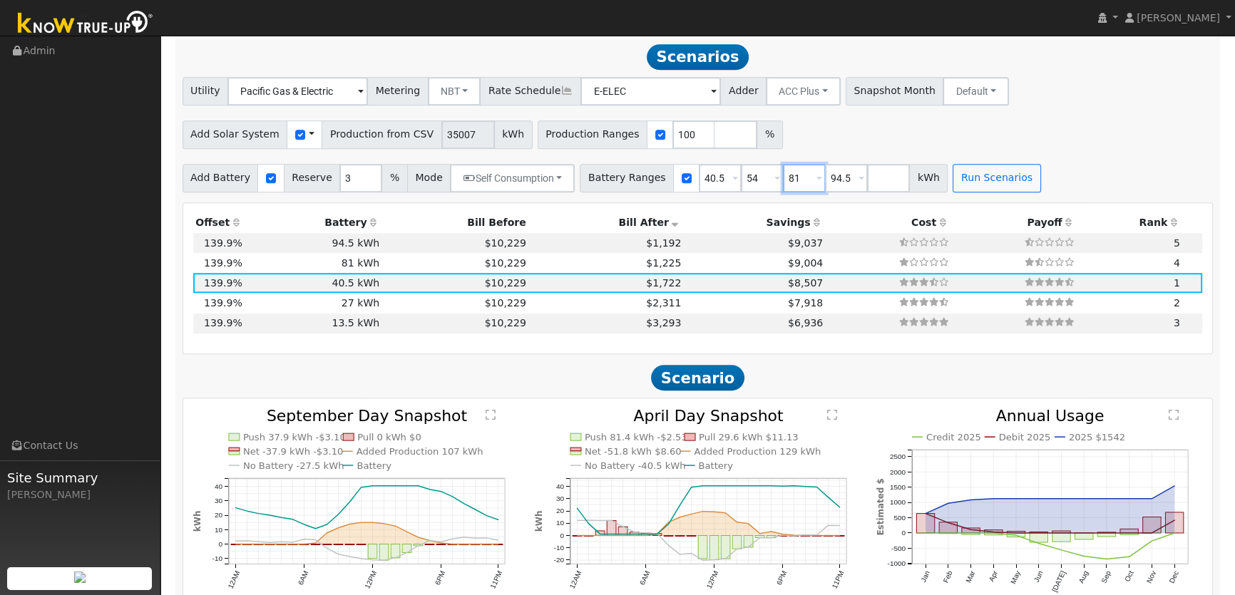
click at [783, 178] on input "81" at bounding box center [804, 178] width 43 height 29
drag, startPoint x: 772, startPoint y: 178, endPoint x: 734, endPoint y: 183, distance: 38.0
click at [735, 183] on div "Battery Ranges 40.5 Overrides Reserve % Mode None None Self Consumption Peak Sa…" at bounding box center [764, 178] width 368 height 29
type input "67.5"
drag, startPoint x: 829, startPoint y: 180, endPoint x: 772, endPoint y: 173, distance: 56.7
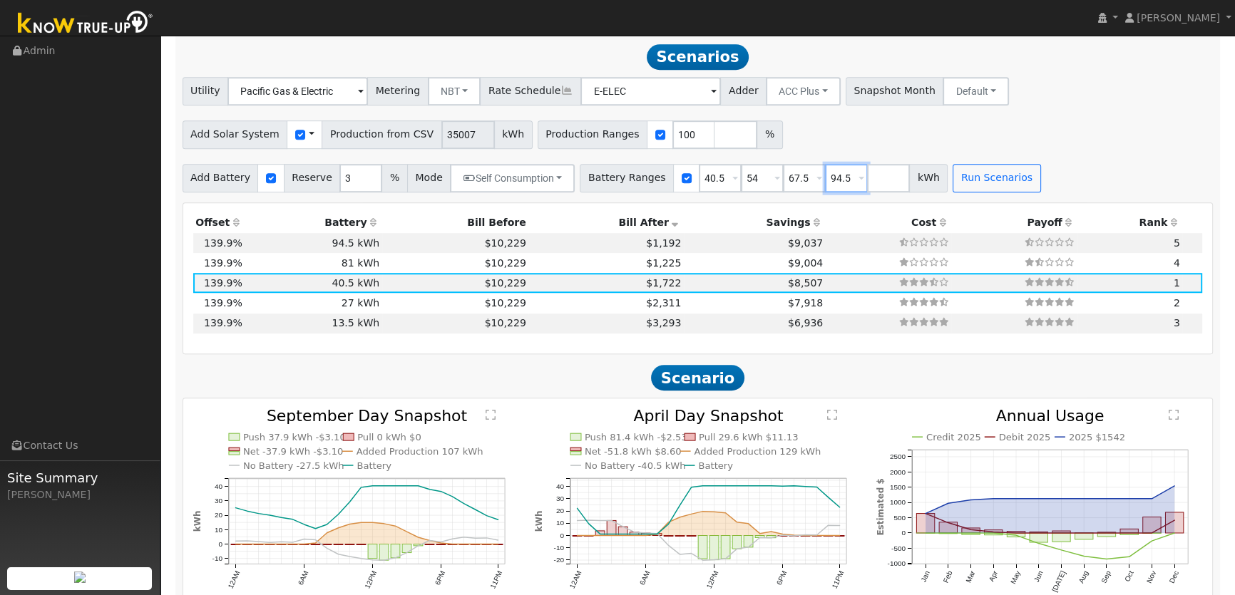
click at [784, 173] on div "Battery Ranges 40.5 Overrides Reserve % Mode None None Self Consumption Peak Sa…" at bounding box center [764, 178] width 368 height 29
type input "81"
click at [956, 173] on button "Run Scenarios" at bounding box center [997, 178] width 88 height 29
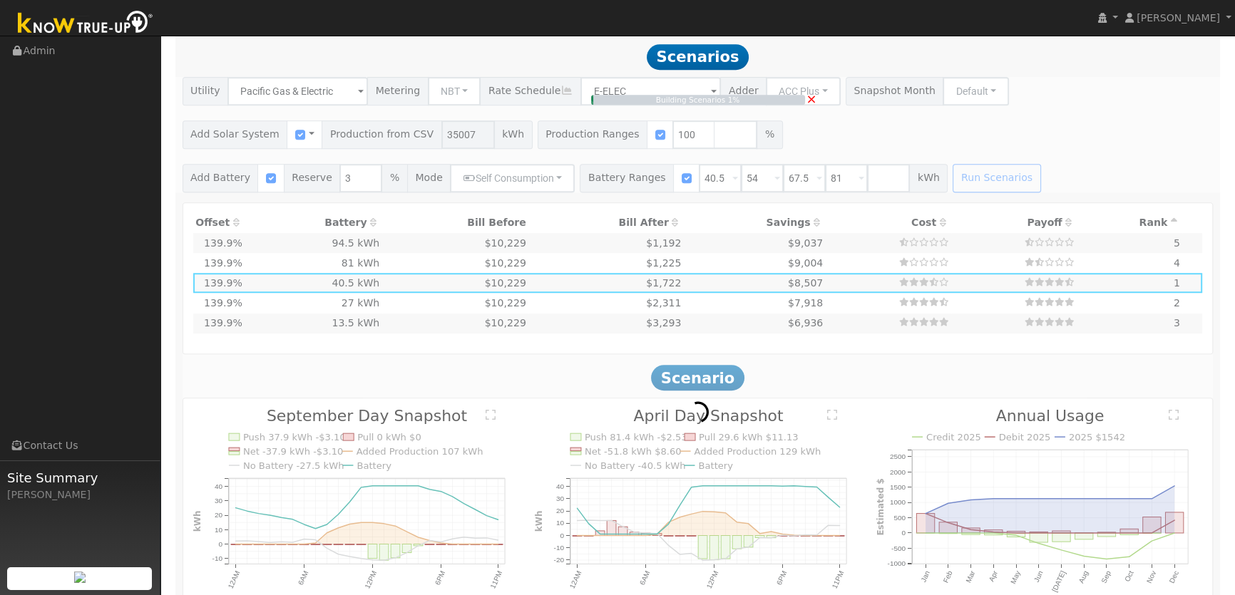
type input "$64,800"
type input "$43,945"
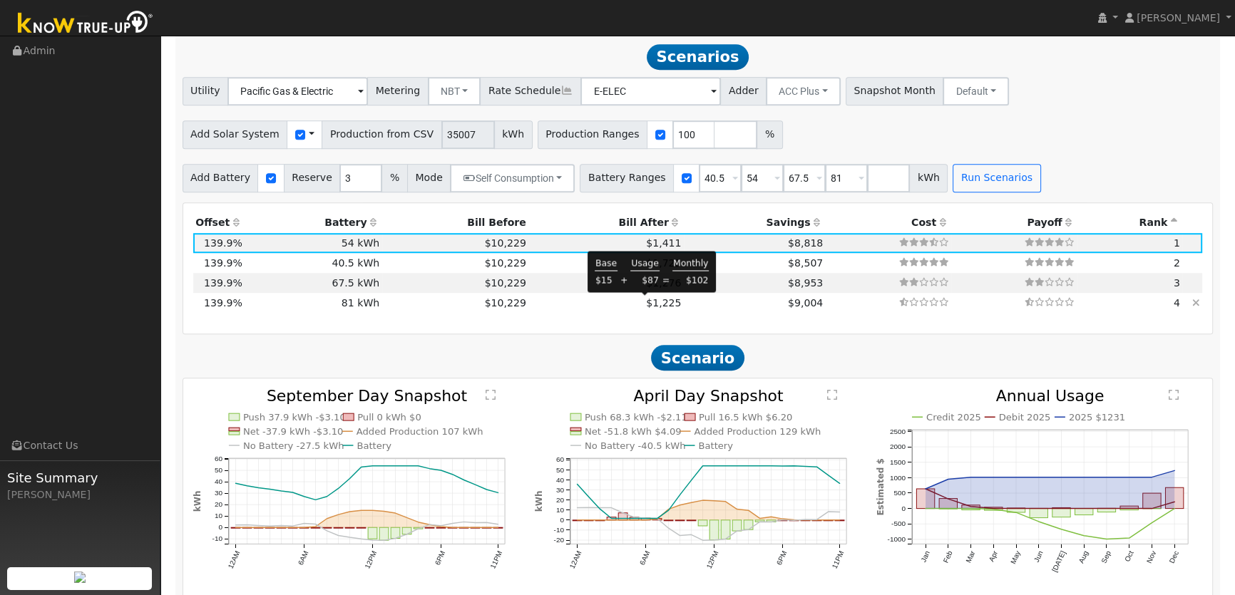
click at [653, 302] on span "$1,225" at bounding box center [663, 302] width 35 height 11
type input "$97,200"
type input "$53,665"
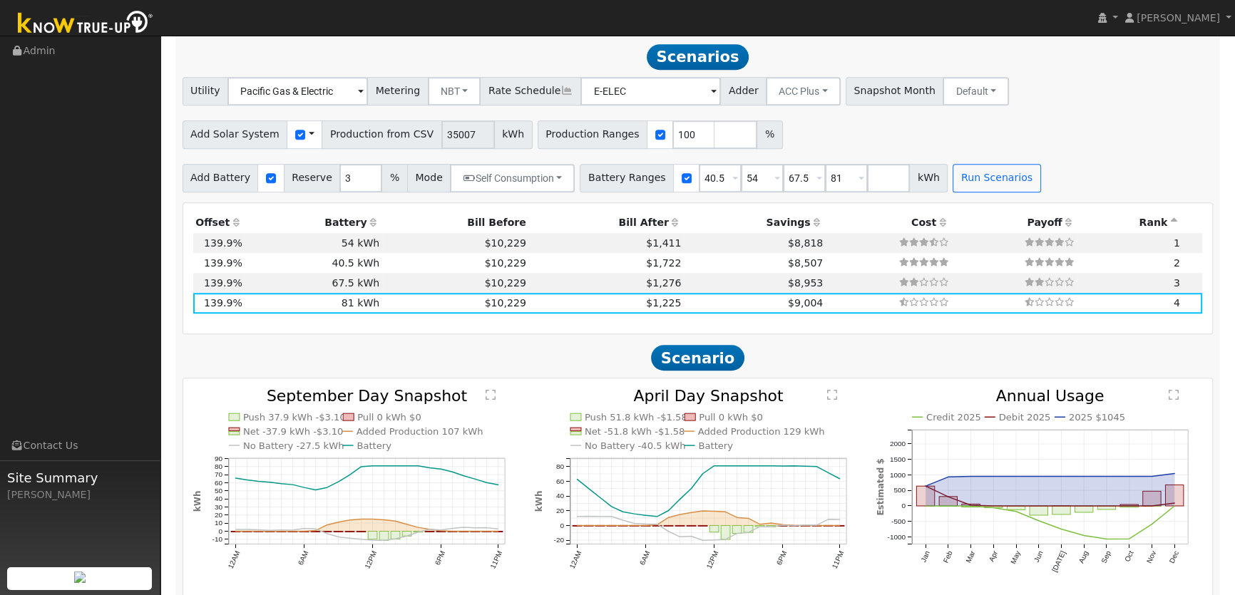
click at [639, 223] on th "Bill After" at bounding box center [605, 223] width 155 height 20
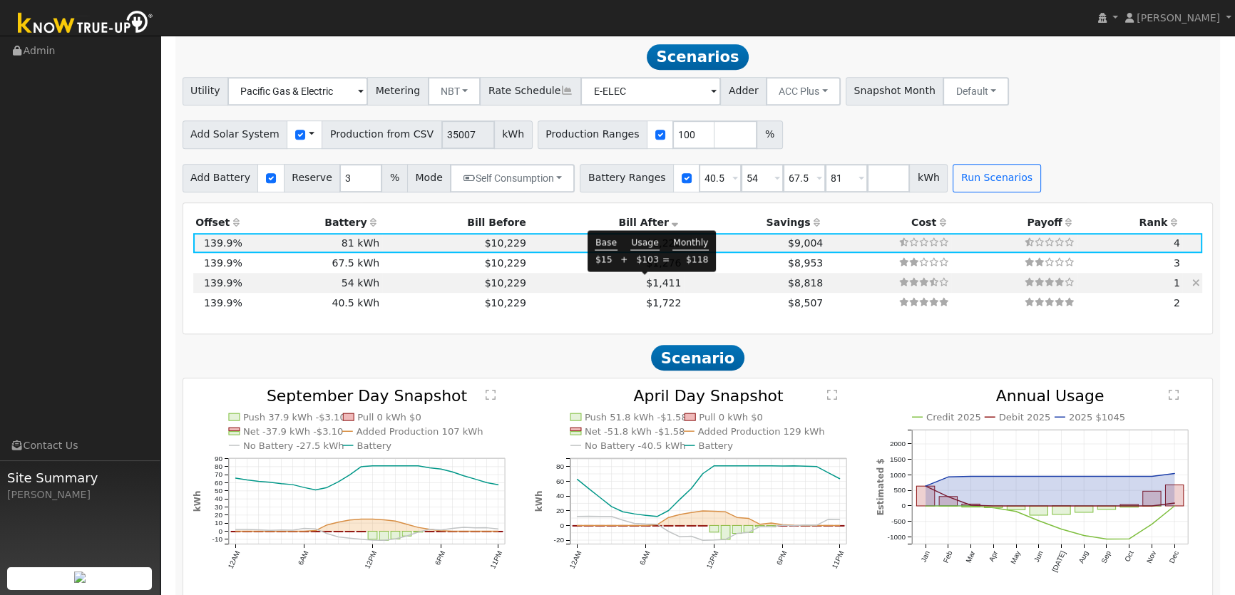
click at [646, 278] on span "$1,411" at bounding box center [663, 282] width 35 height 11
type input "$64,800"
type input "$43,945"
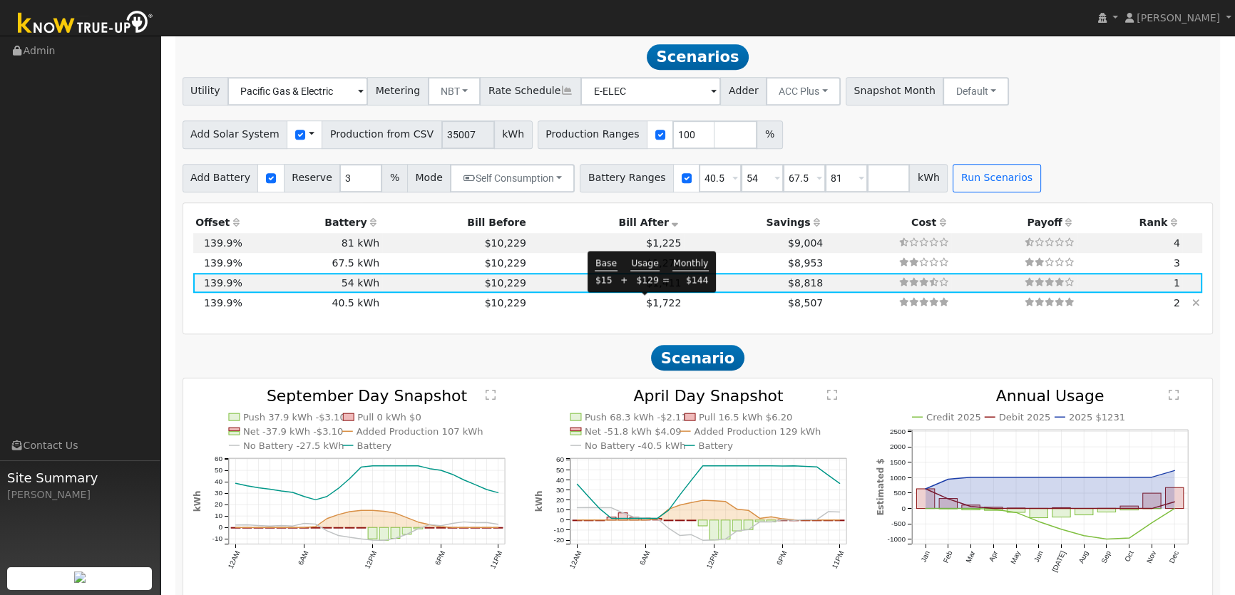
click at [648, 302] on span "$1,722" at bounding box center [663, 302] width 35 height 11
type input "$48,600"
type input "$39,085"
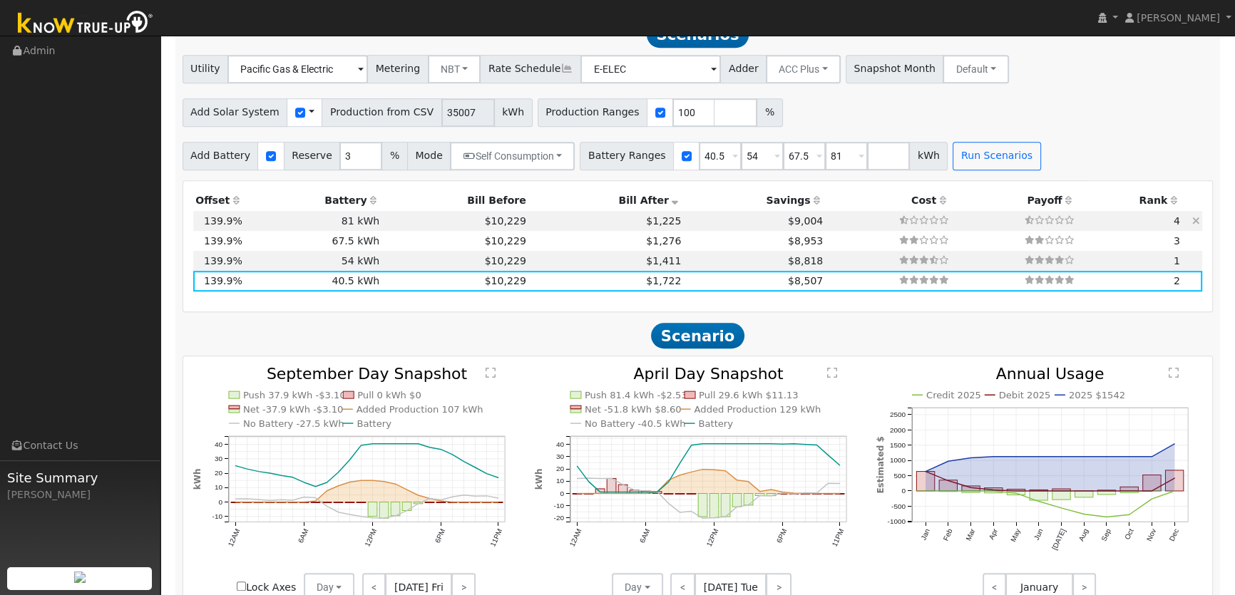
scroll to position [1037, 0]
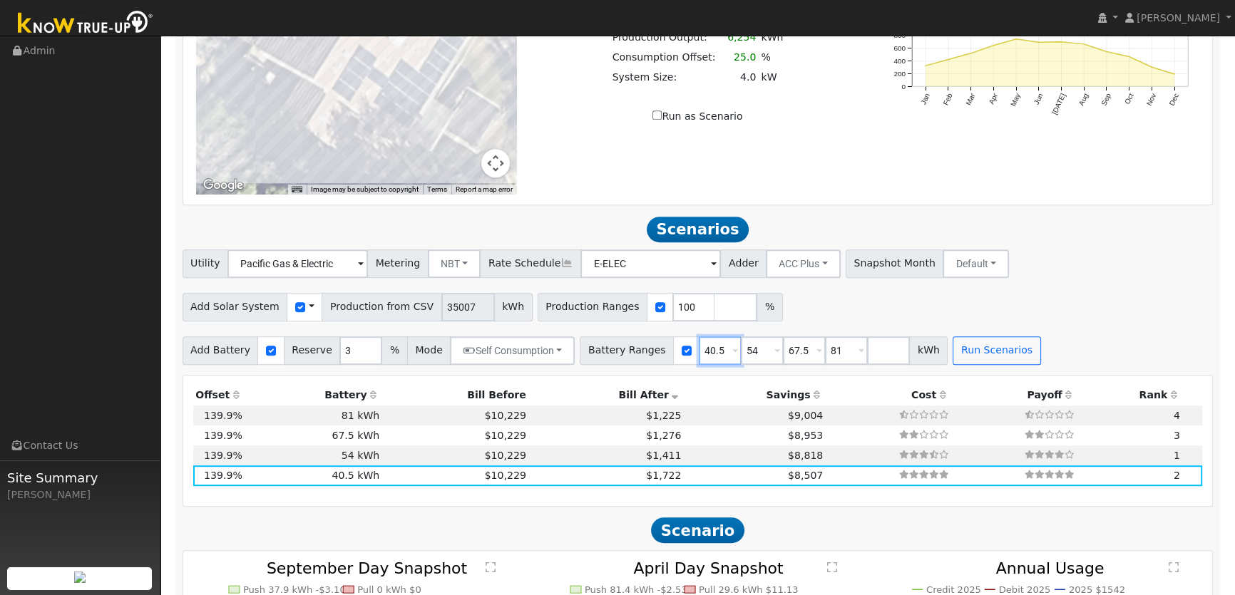
click at [699, 354] on input "40.5" at bounding box center [720, 351] width 43 height 29
click at [266, 349] on input "checkbox" at bounding box center [271, 351] width 10 height 10
checkbox input "false"
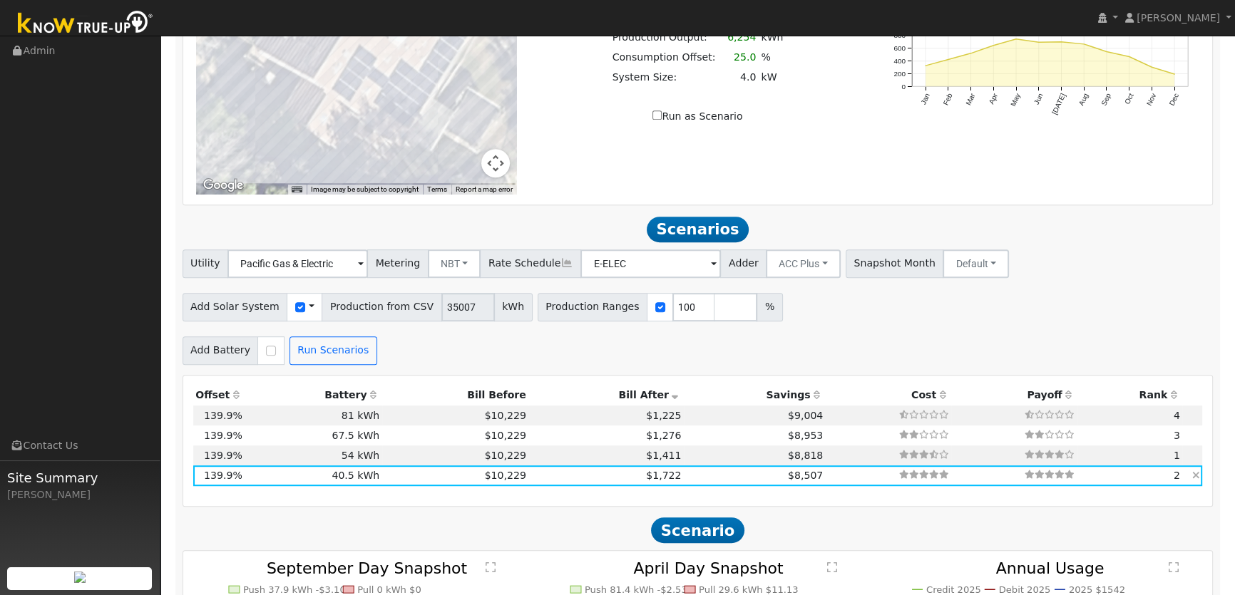
scroll to position [972, 0]
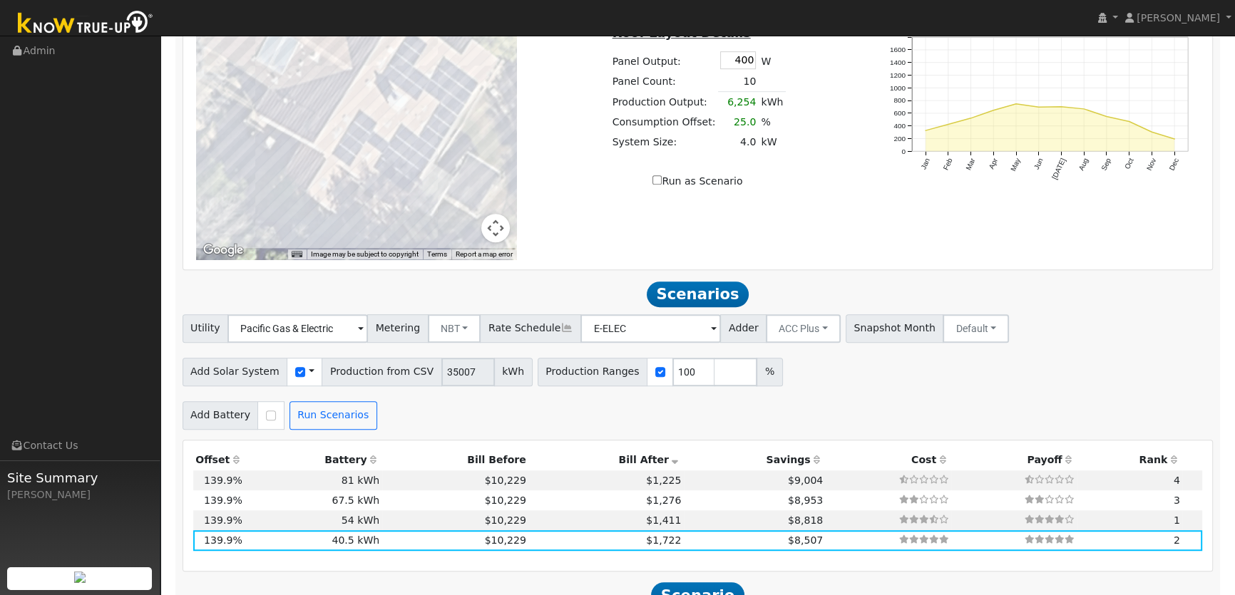
click at [309, 369] on span at bounding box center [312, 371] width 6 height 15
click at [345, 400] on link "Use CSV Data" at bounding box center [347, 397] width 99 height 20
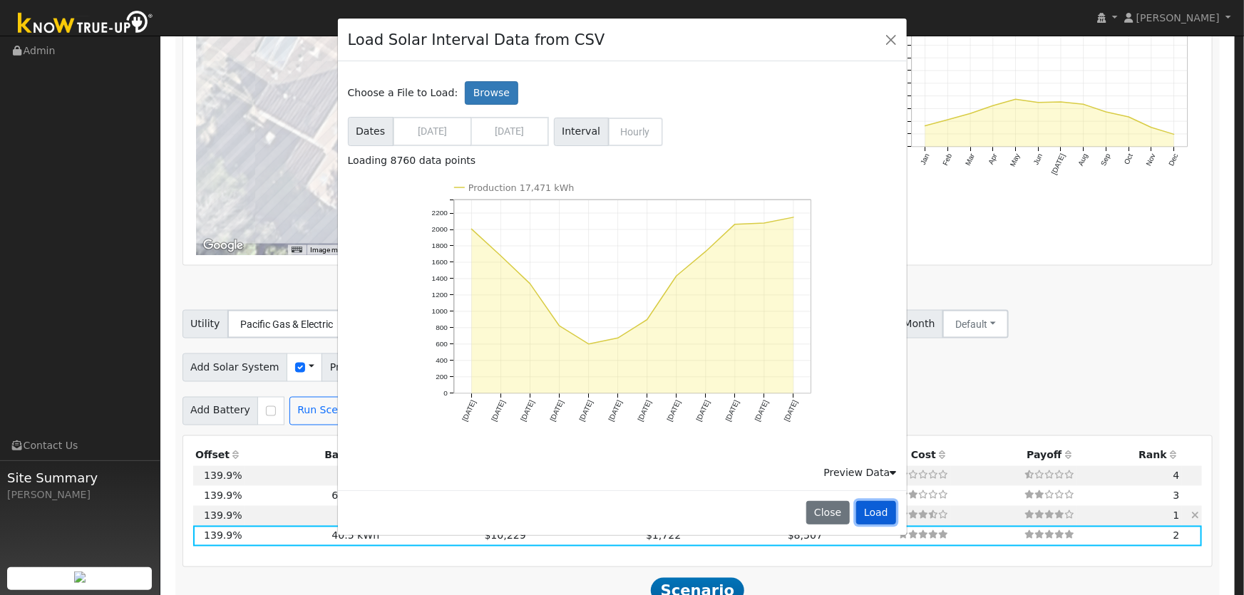
click at [878, 512] on button "Load" at bounding box center [877, 513] width 41 height 24
type input "17471"
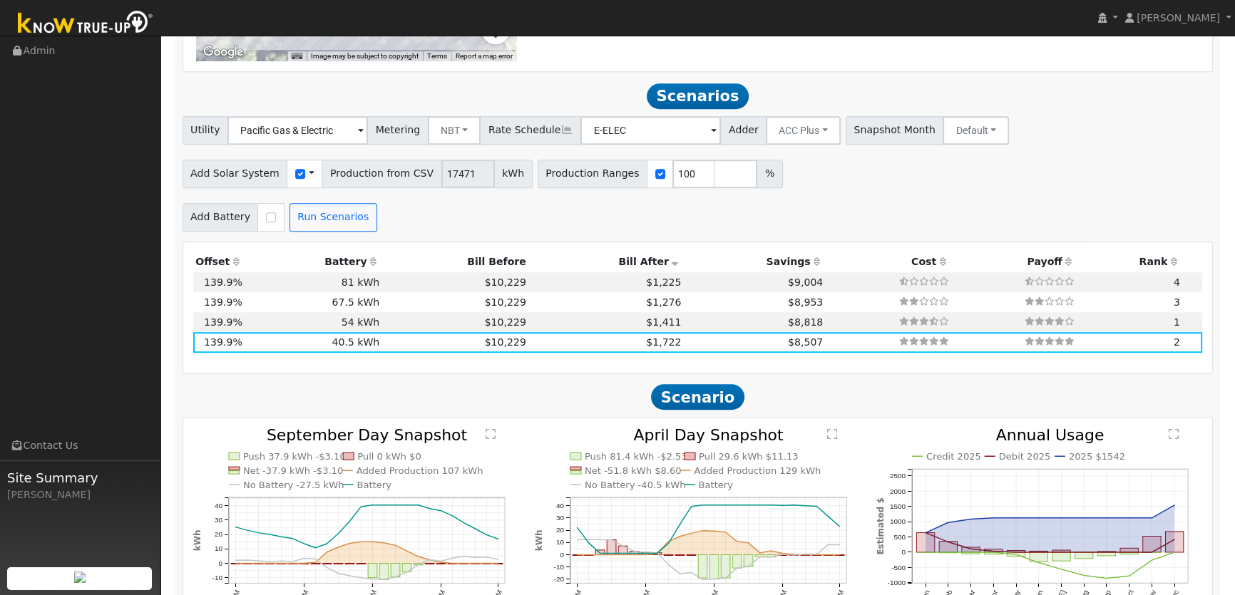
scroll to position [1041, 0]
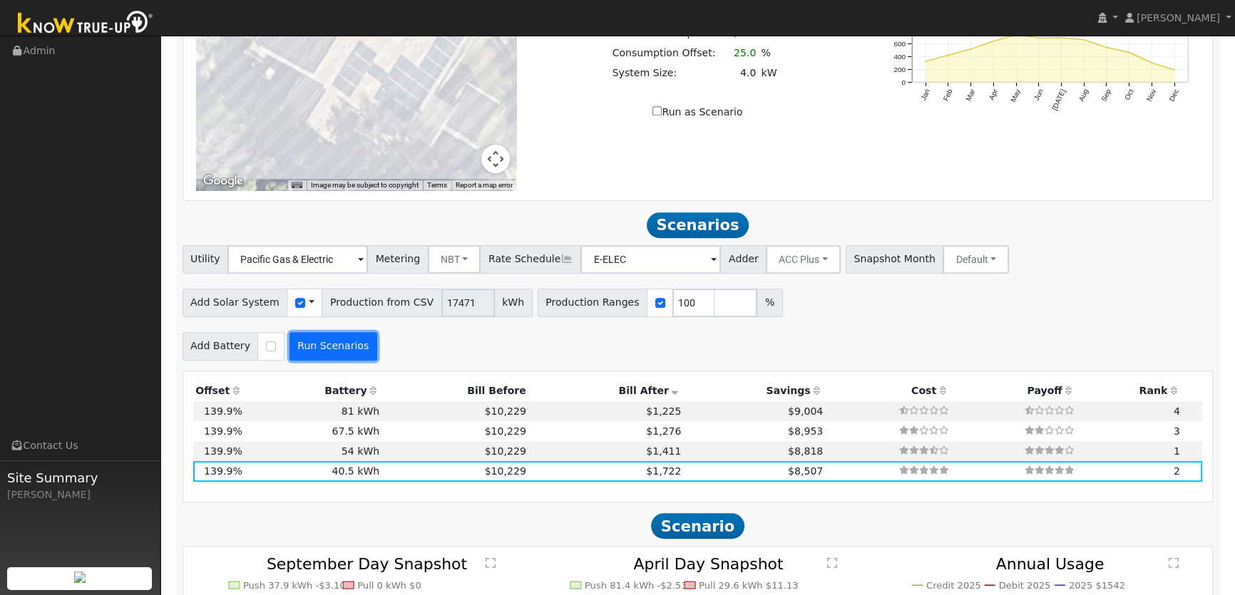
click at [323, 349] on button "Run Scenarios" at bounding box center [334, 346] width 88 height 29
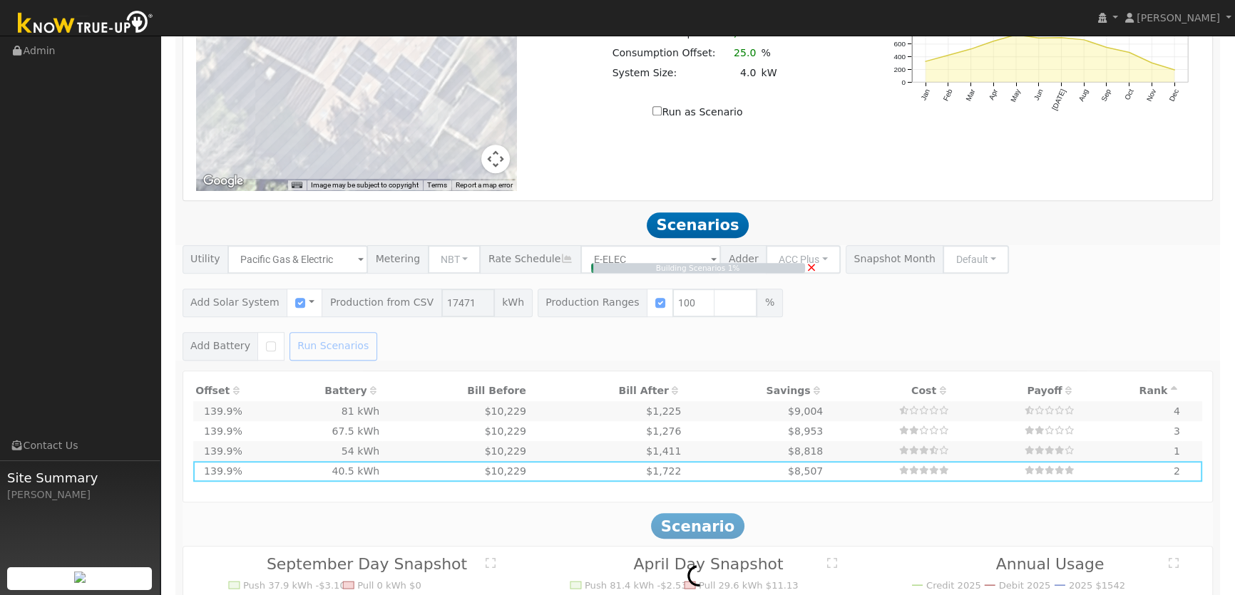
type input "11.6"
type input "$40,766"
type input "$12,230"
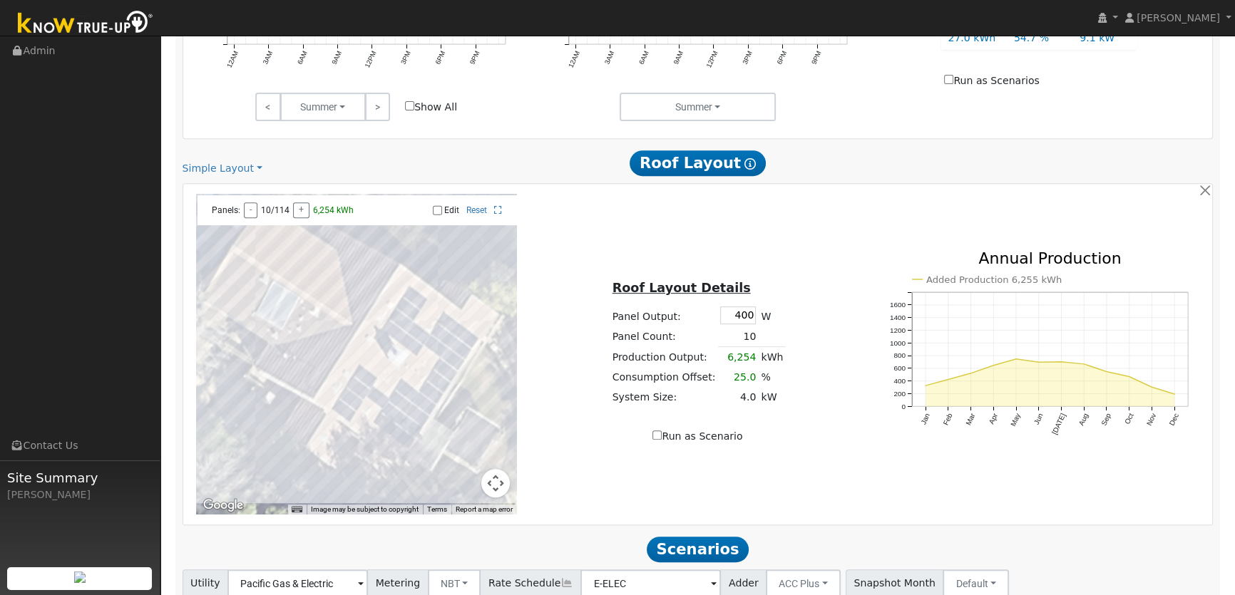
scroll to position [972, 0]
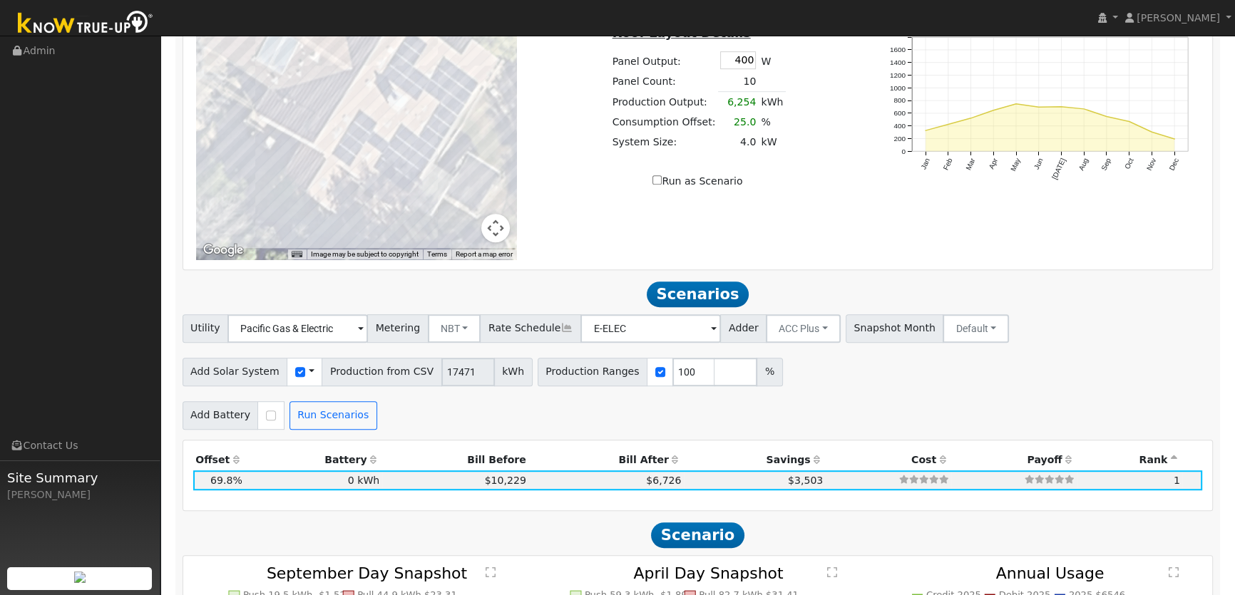
click at [302, 375] on div "Use CSV Data" at bounding box center [305, 372] width 36 height 29
click at [296, 375] on div "Use CSV Data" at bounding box center [305, 372] width 36 height 29
click at [309, 372] on span at bounding box center [312, 371] width 6 height 15
click at [354, 398] on link "Use CSV Data" at bounding box center [347, 397] width 99 height 20
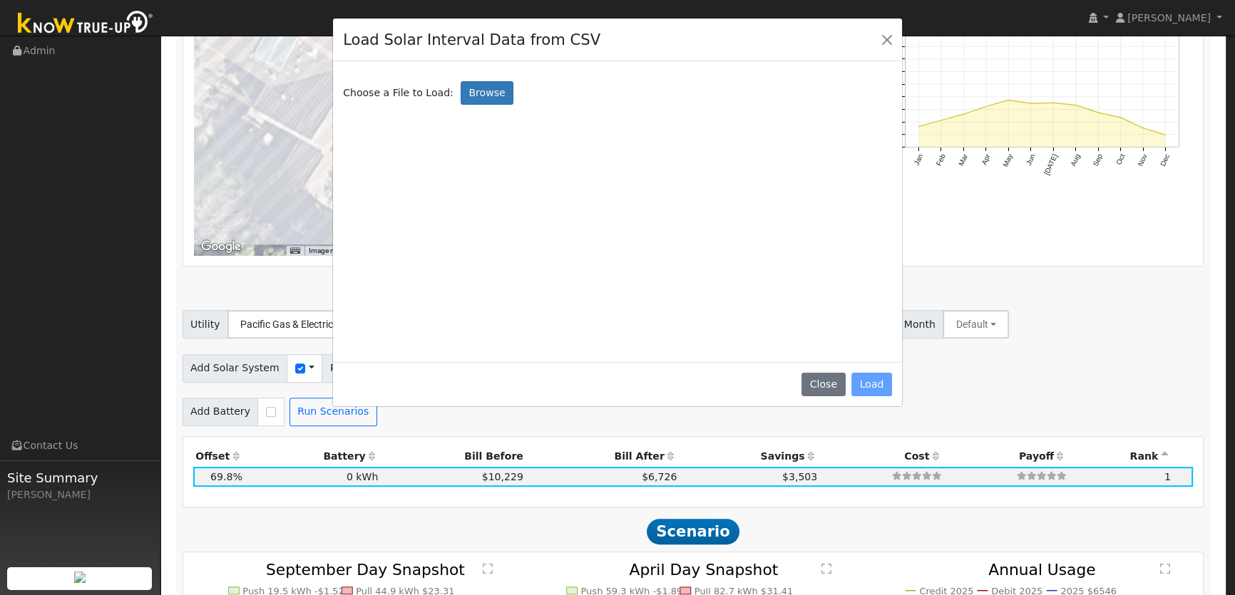
scroll to position [976, 0]
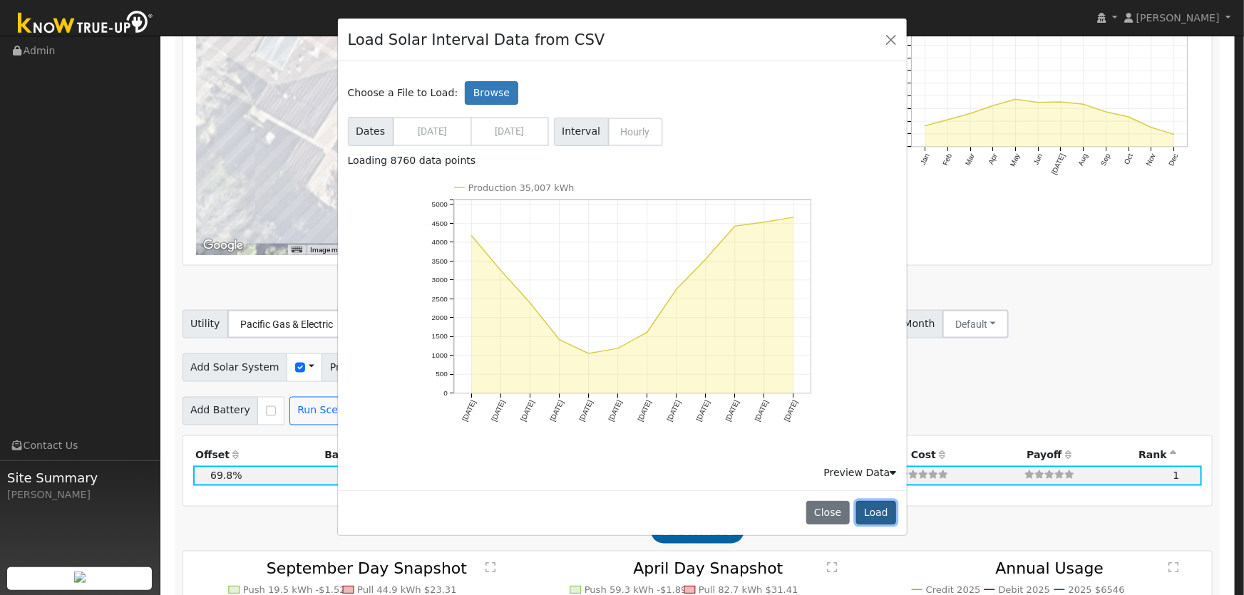
click at [877, 519] on button "Load" at bounding box center [877, 513] width 41 height 24
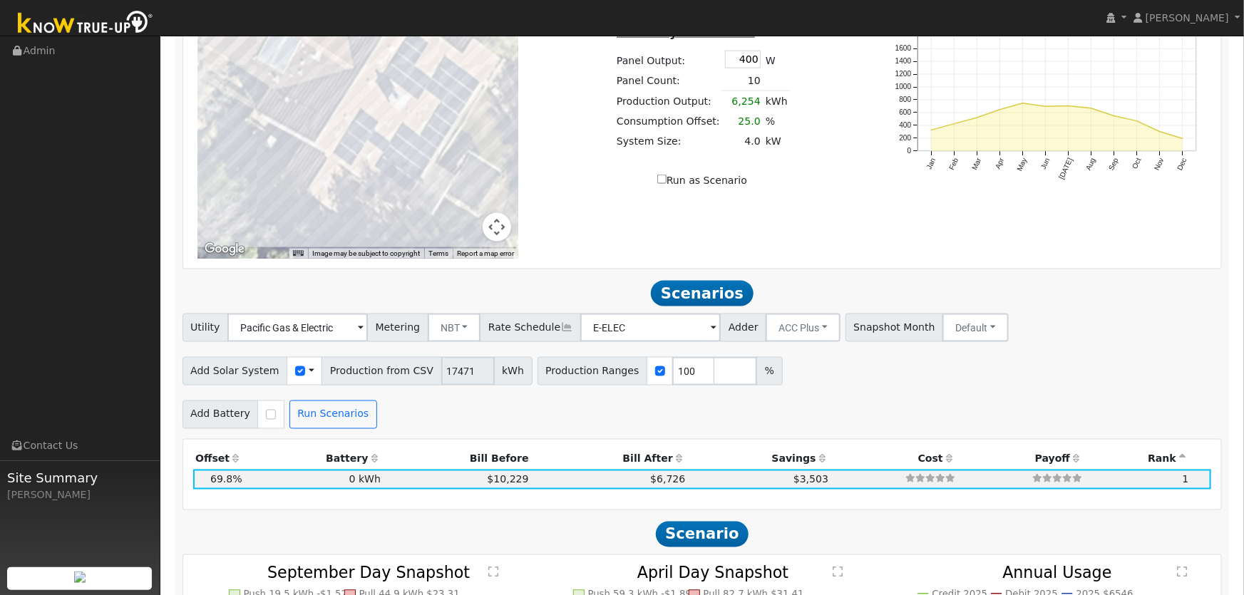
type input "35007"
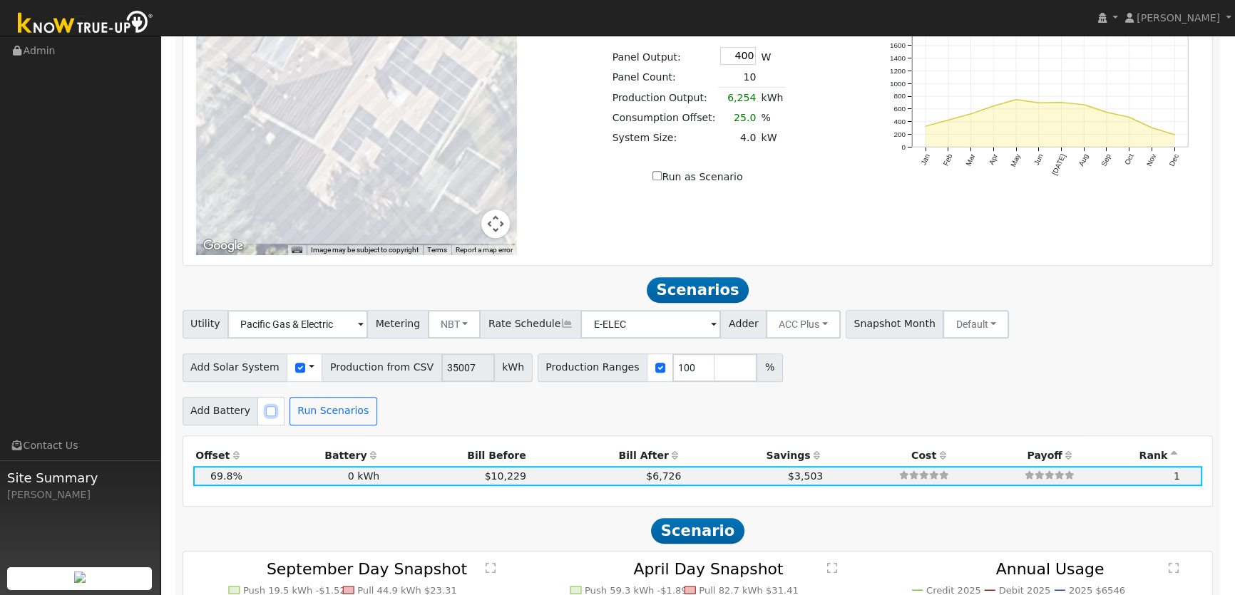
click at [266, 412] on input "checkbox" at bounding box center [271, 412] width 10 height 10
checkbox input "true"
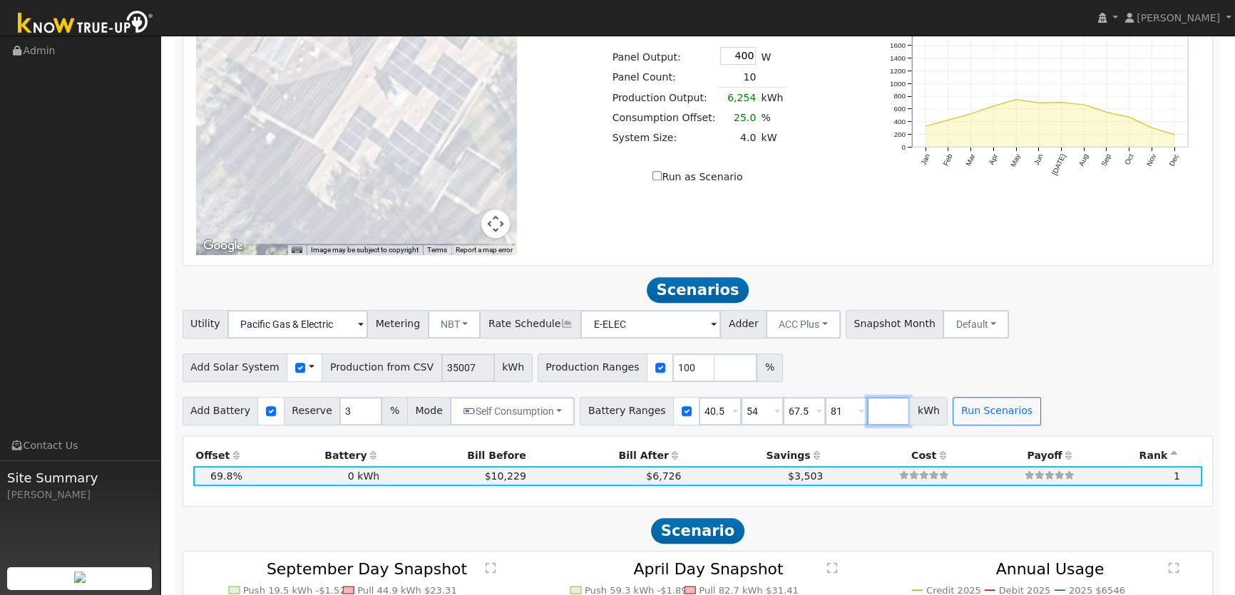
click at [867, 414] on input "number" at bounding box center [888, 411] width 43 height 29
type input "125"
click at [981, 421] on button "Run Scenarios" at bounding box center [997, 411] width 88 height 29
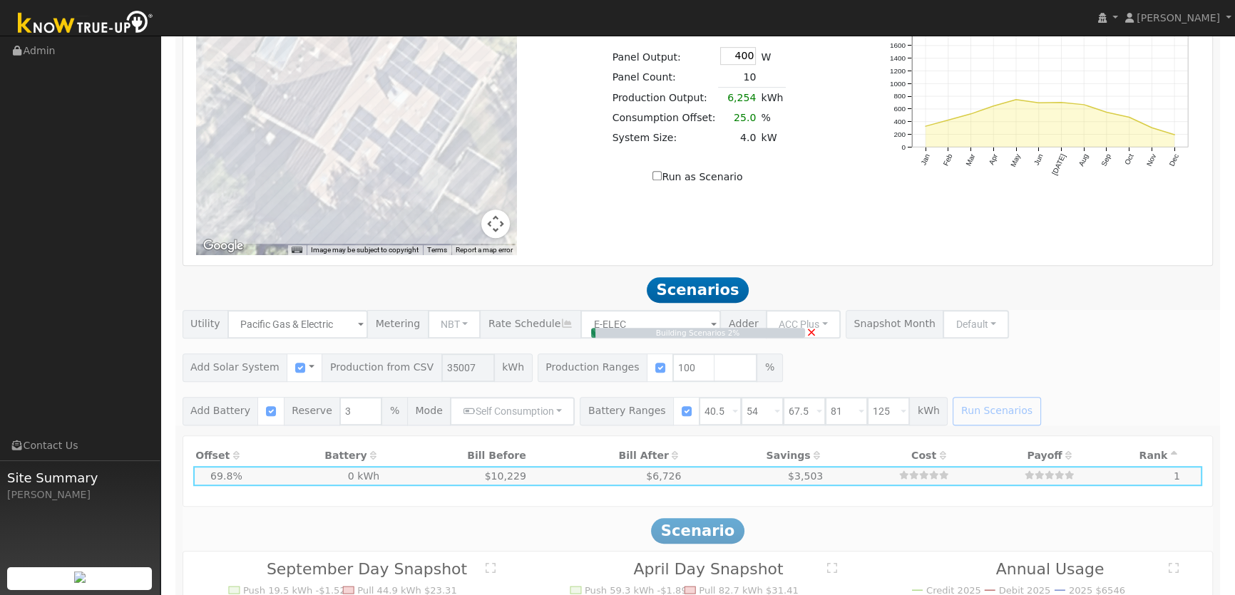
type input "23.3"
type input "$81,683"
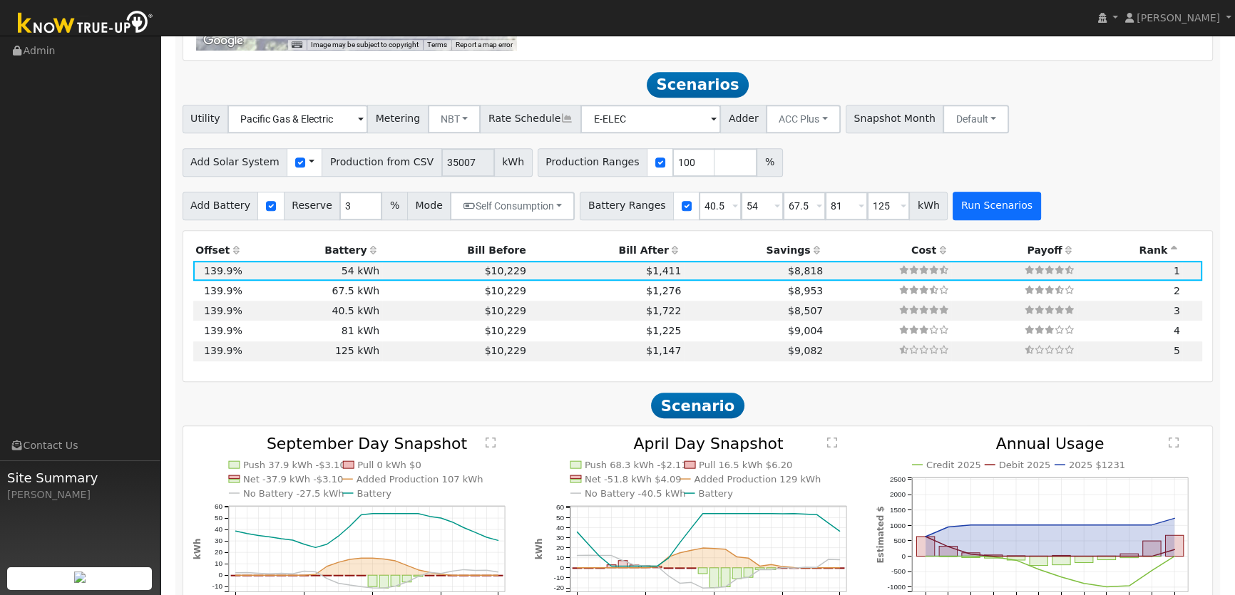
scroll to position [1210, 0]
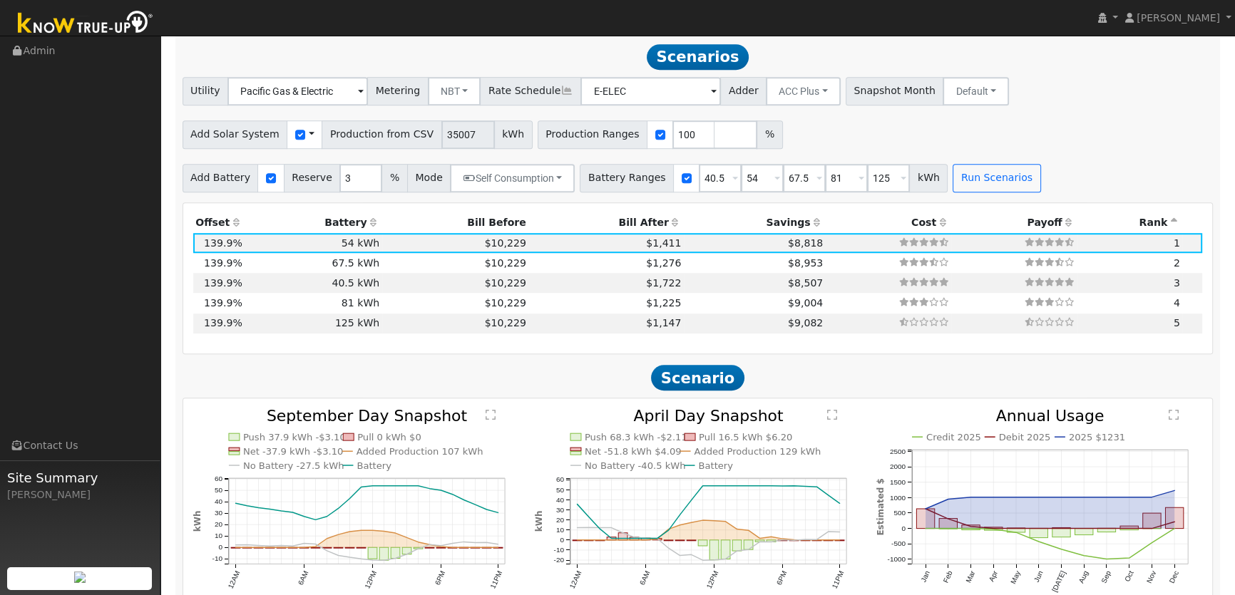
click at [669, 223] on icon at bounding box center [675, 223] width 13 height 10
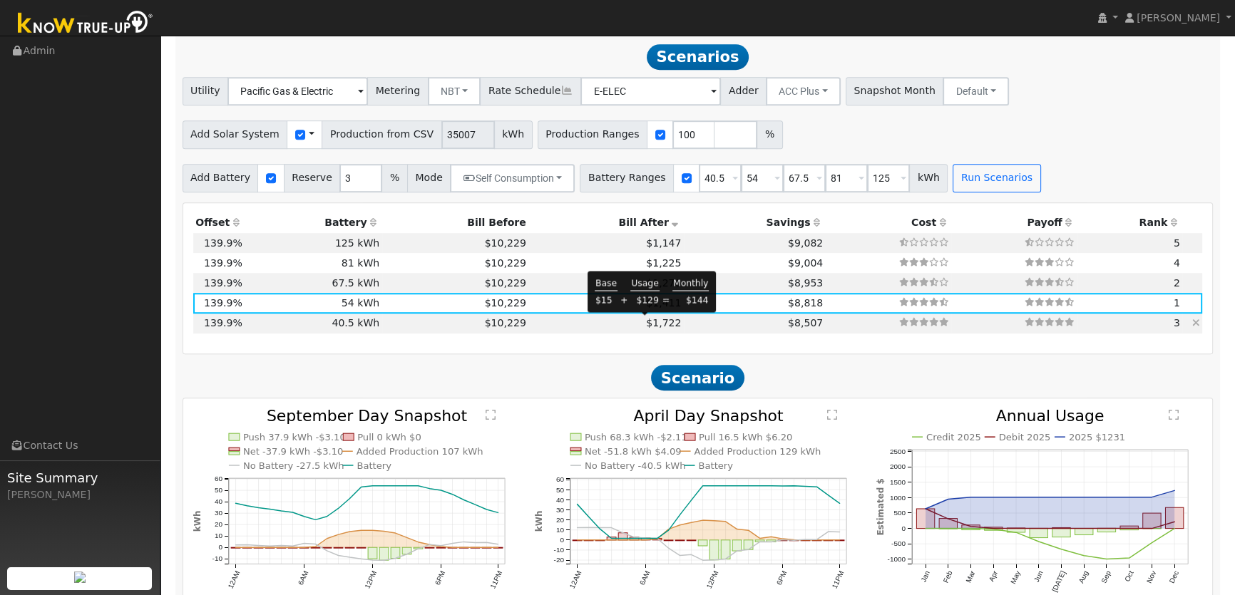
click at [650, 322] on span "$1,722" at bounding box center [663, 322] width 35 height 11
type input "$39,085"
type input "$48,600"
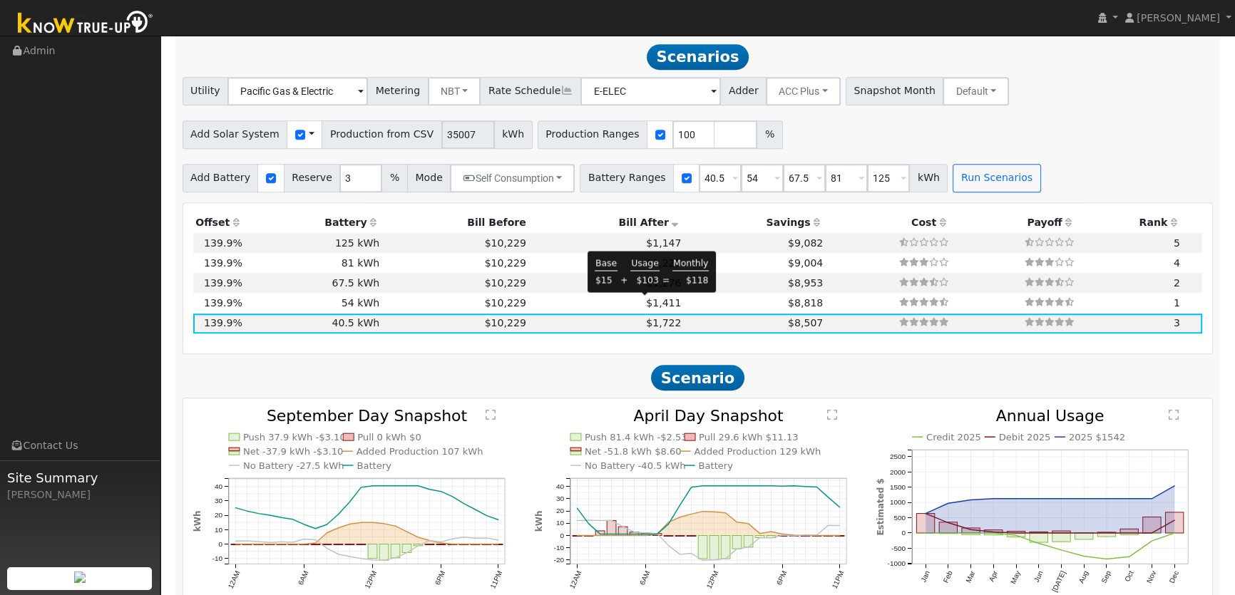
click at [651, 300] on span "$1,411" at bounding box center [663, 302] width 35 height 11
type input "$43,945"
type input "$64,800"
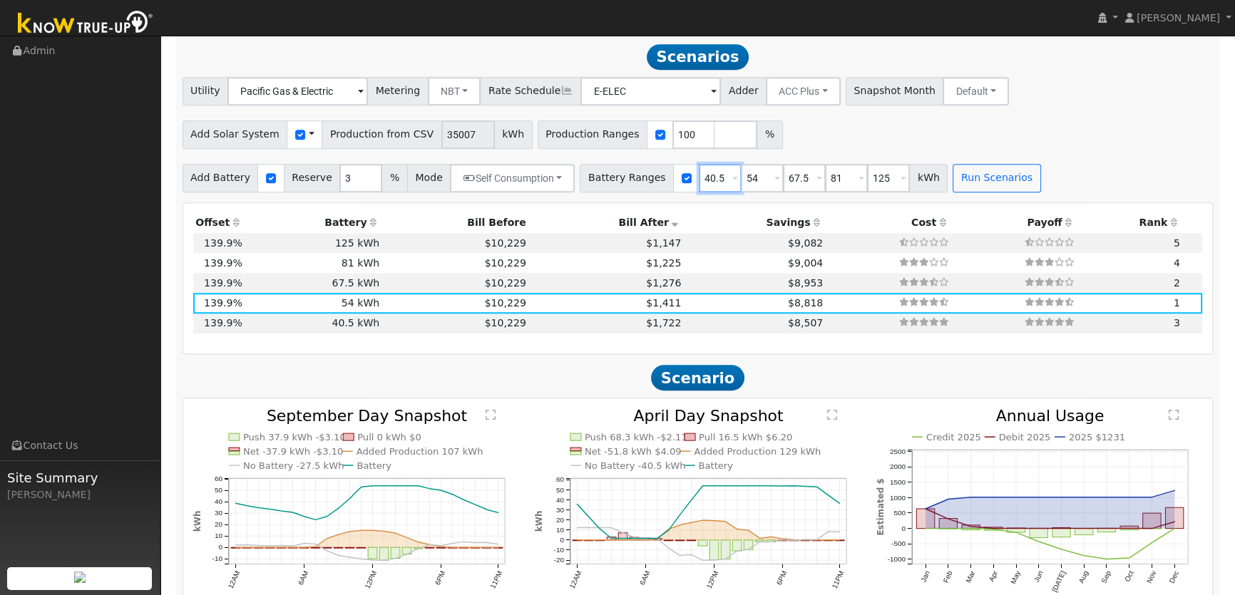
drag, startPoint x: 699, startPoint y: 179, endPoint x: 591, endPoint y: 155, distance: 110.4
click at [603, 156] on div "Utility Pacific Gas & Electric Metering NBT NEM NBT Rate Schedule E-ELEC Adder …" at bounding box center [698, 135] width 1046 height 116
type input "27"
drag, startPoint x: 866, startPoint y: 176, endPoint x: 752, endPoint y: 176, distance: 113.4
click at [867, 175] on input "125" at bounding box center [888, 178] width 43 height 29
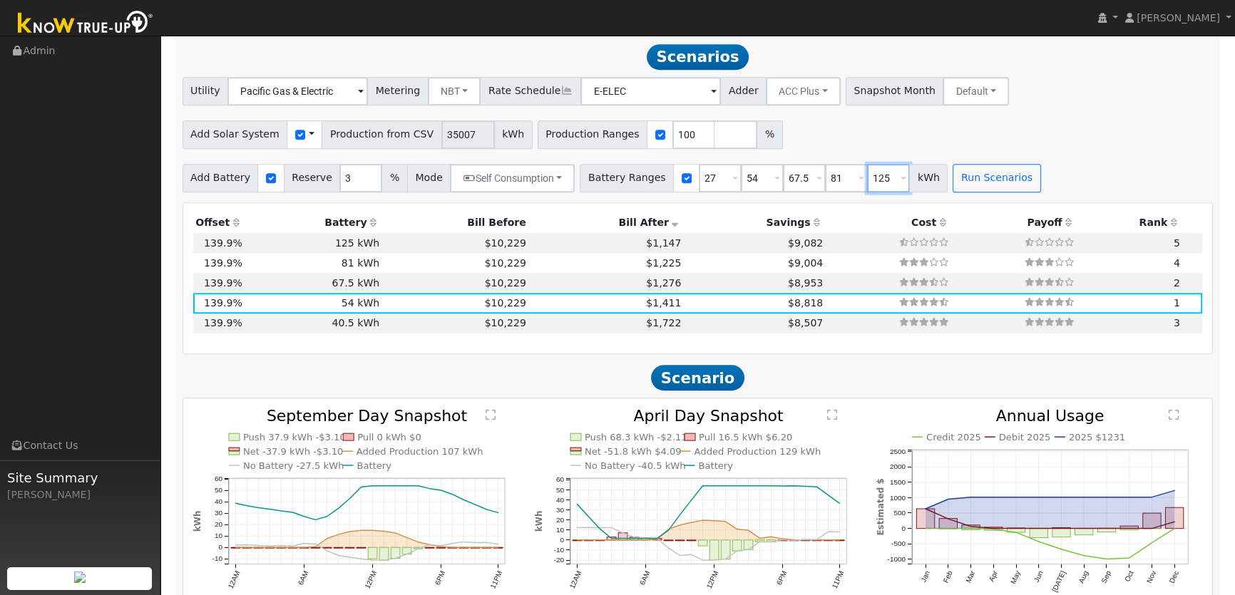
type input "1"
drag, startPoint x: 825, startPoint y: 178, endPoint x: 779, endPoint y: 172, distance: 46.1
click at [794, 174] on div "Battery Ranges 27 Overrides Reserve % Mode None None Self Consumption Peak Savi…" at bounding box center [764, 178] width 368 height 29
drag, startPoint x: 786, startPoint y: 179, endPoint x: 767, endPoint y: 176, distance: 18.8
click at [783, 177] on input "67.5" at bounding box center [804, 178] width 43 height 29
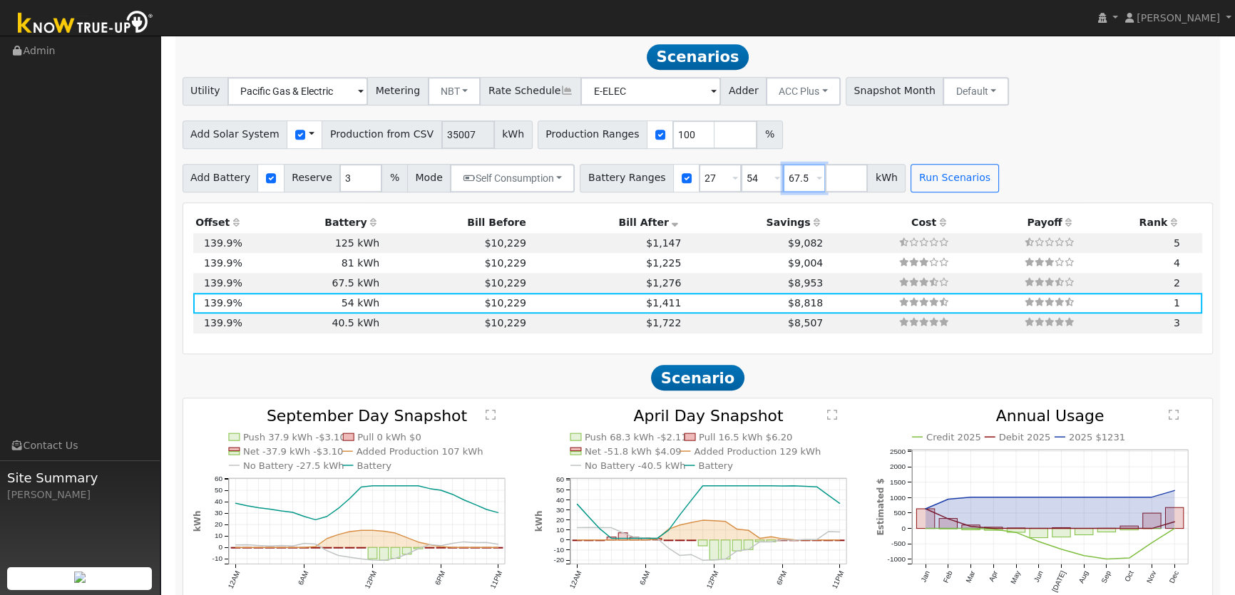
type input "6"
drag, startPoint x: 743, startPoint y: 180, endPoint x: 686, endPoint y: 174, distance: 57.3
click at [687, 174] on div "Battery Ranges 27 Overrides Reserve % Mode None None Self Consumption Peak Savi…" at bounding box center [722, 178] width 284 height 29
type input "40.5"
click at [783, 180] on input "number" at bounding box center [804, 178] width 43 height 29
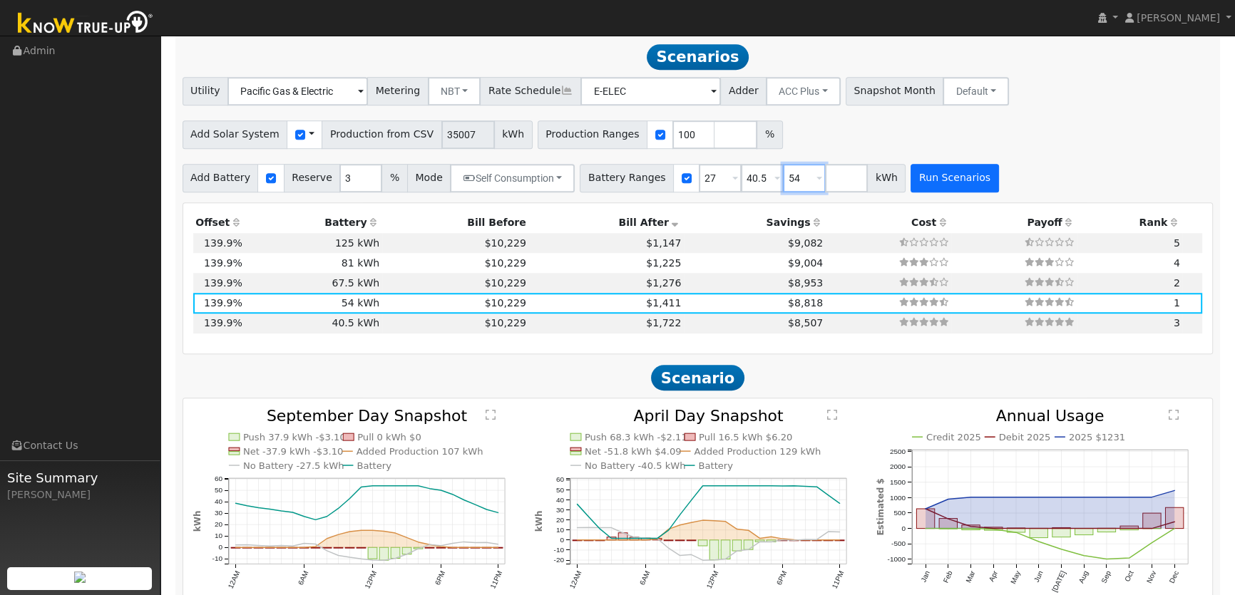
type input "54"
click at [917, 178] on button "Run Scenarios" at bounding box center [955, 178] width 88 height 29
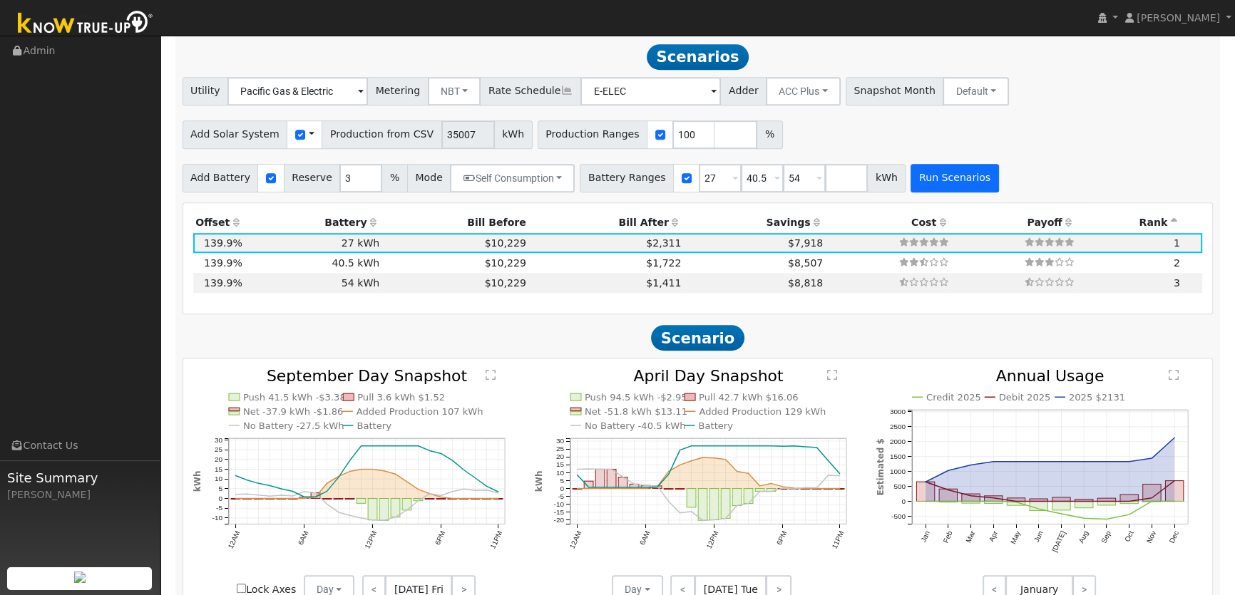
type input "$34,225"
type input "$32,400"
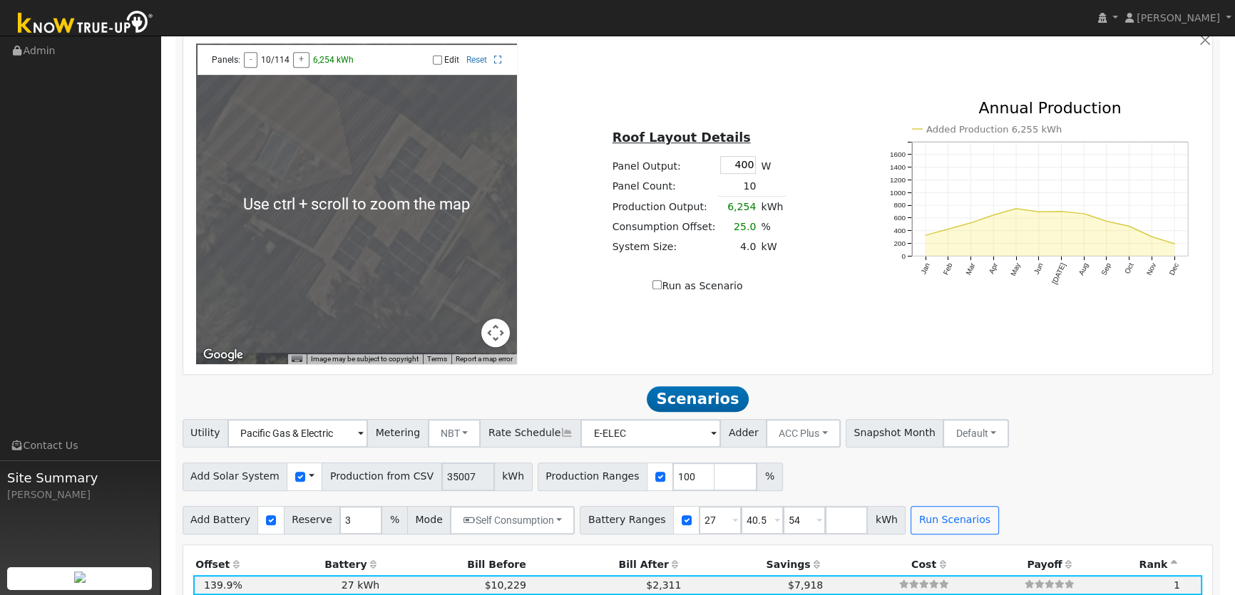
scroll to position [1015, 0]
